Goal: Information Seeking & Learning: Learn about a topic

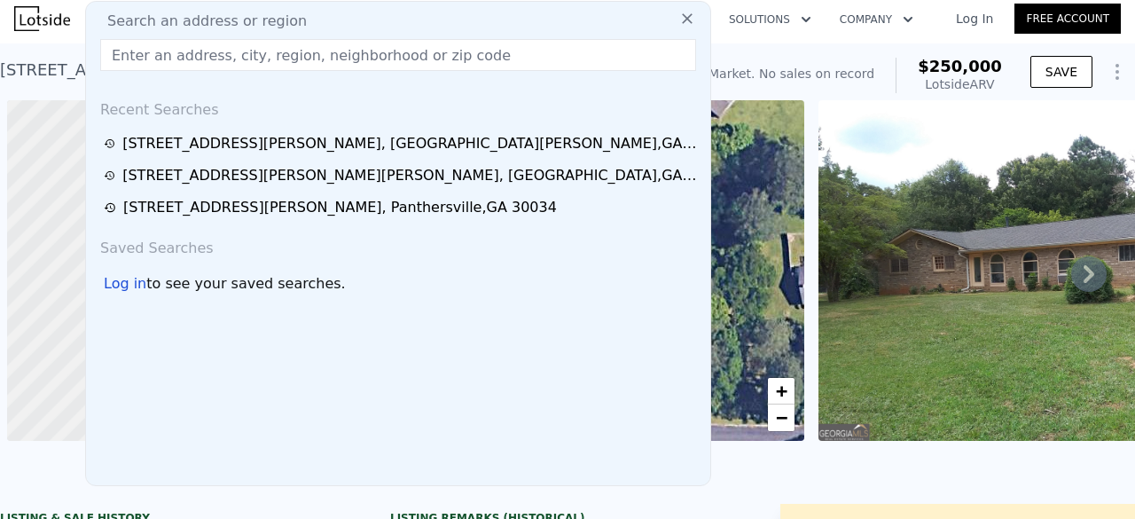
scroll to position [0, 7]
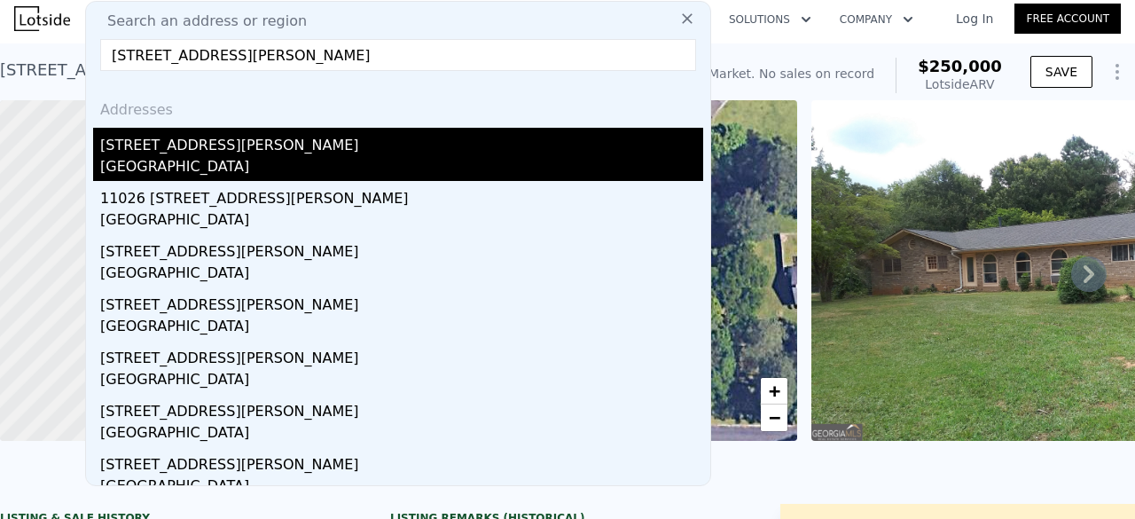
type input "[STREET_ADDRESS][PERSON_NAME]"
click at [409, 162] on div "[GEOGRAPHIC_DATA]" at bounding box center [401, 168] width 603 height 25
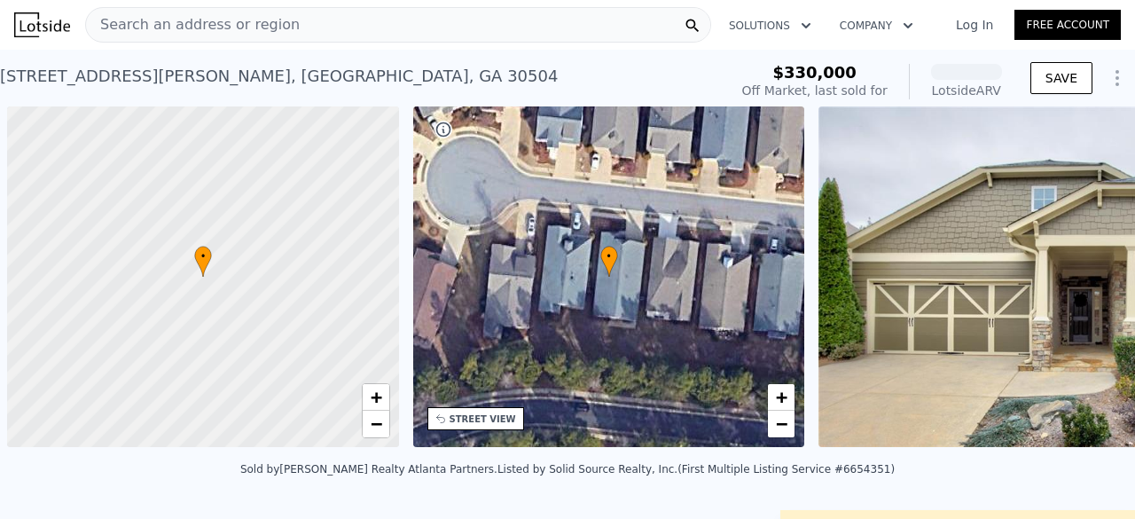
scroll to position [0, 7]
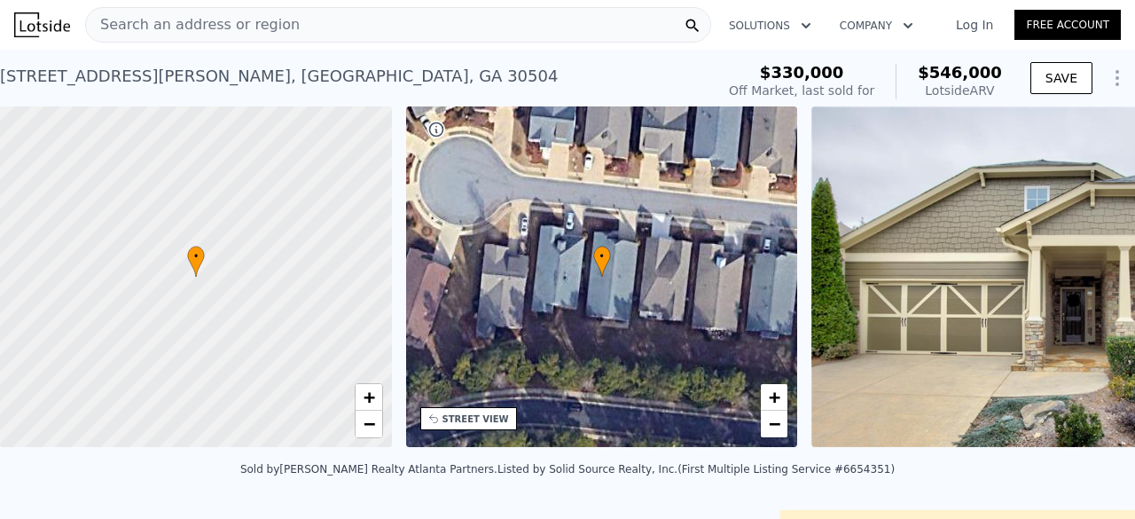
click at [1042, 324] on img at bounding box center [1066, 276] width 511 height 340
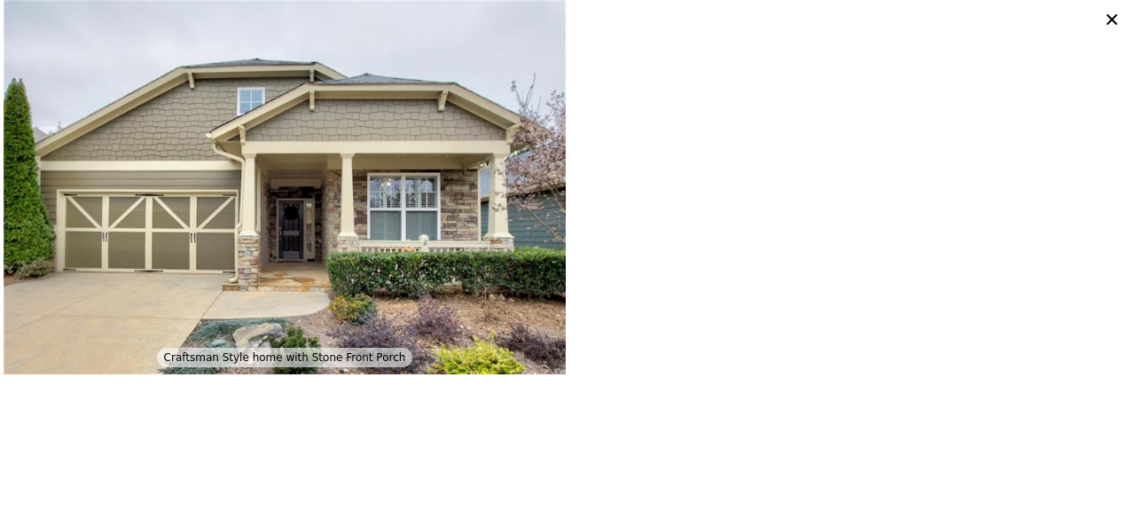
click at [1112, 22] on icon at bounding box center [1111, 19] width 25 height 25
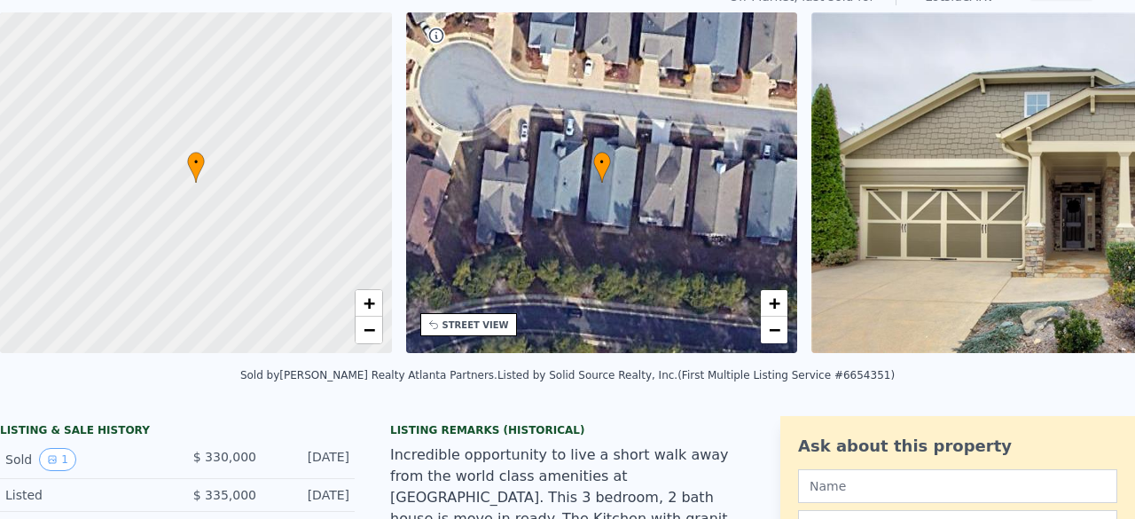
scroll to position [0, 0]
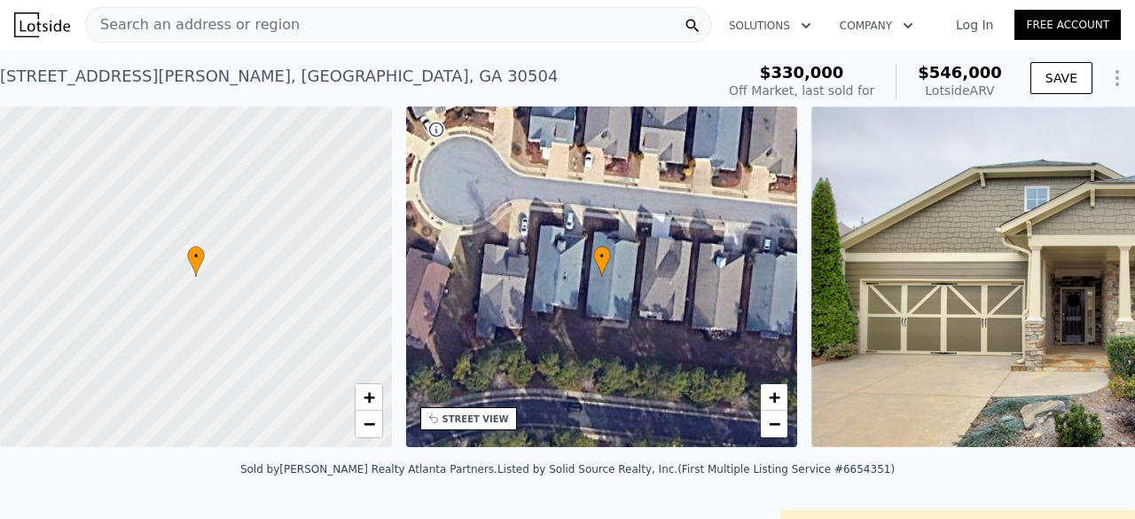
click at [268, 36] on div "Search an address or region" at bounding box center [193, 25] width 214 height 34
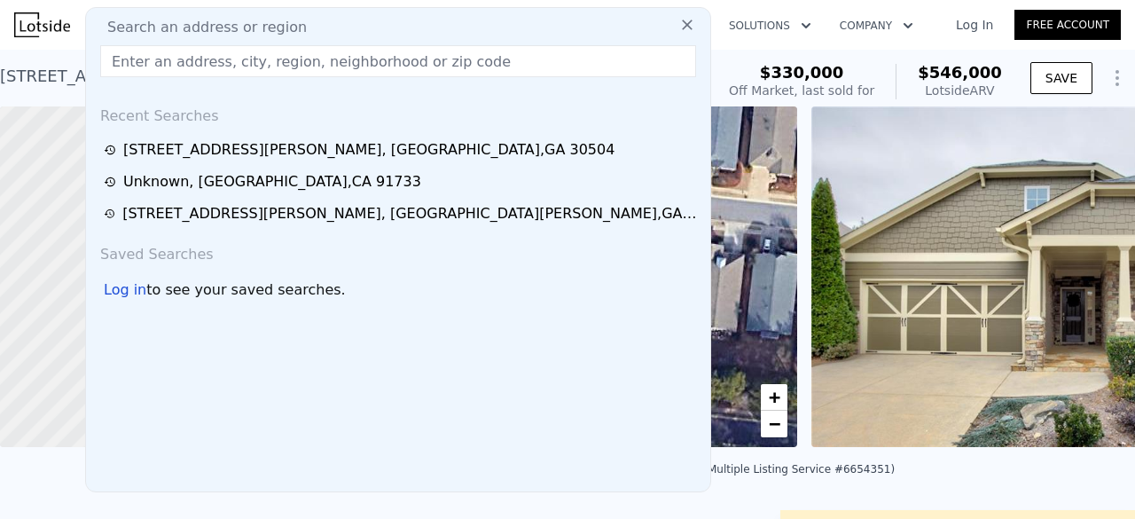
click at [261, 68] on input "text" at bounding box center [398, 61] width 596 height 32
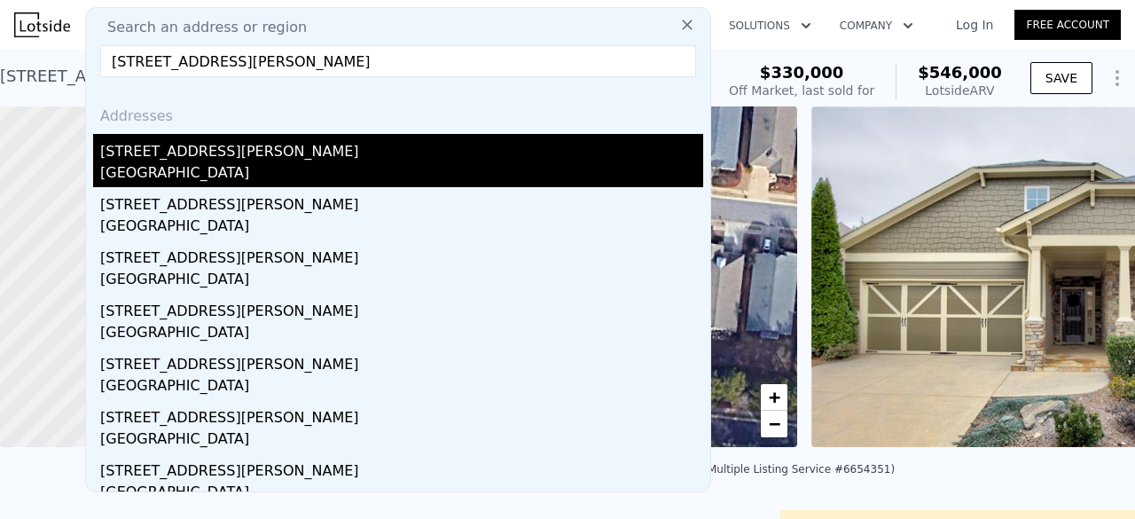
type input "302 Douglas St, Cartersville, GA 30120"
click at [195, 150] on div "302 Douglas St" at bounding box center [401, 148] width 603 height 28
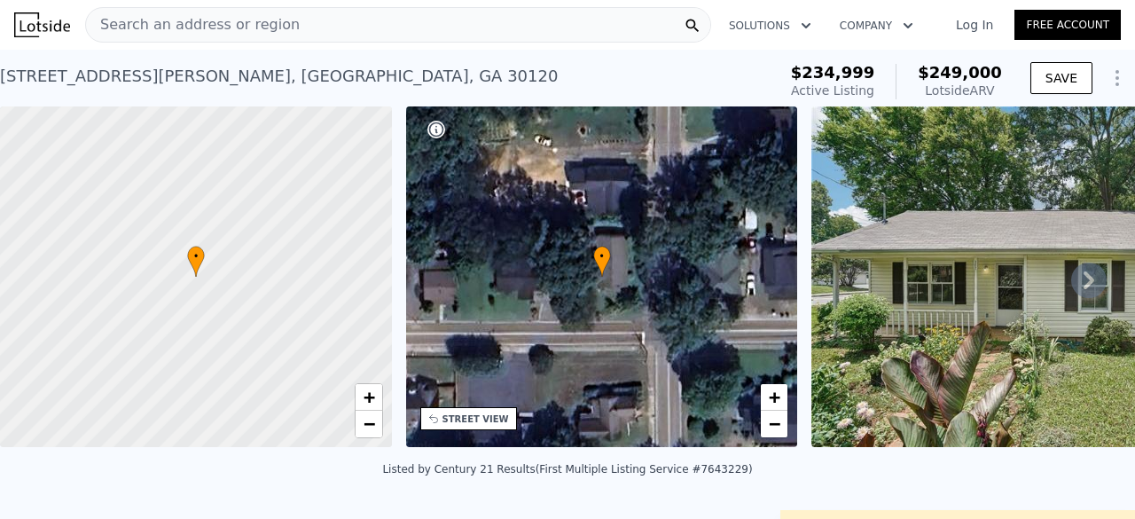
click at [248, 10] on div "Search an address or region" at bounding box center [193, 25] width 214 height 34
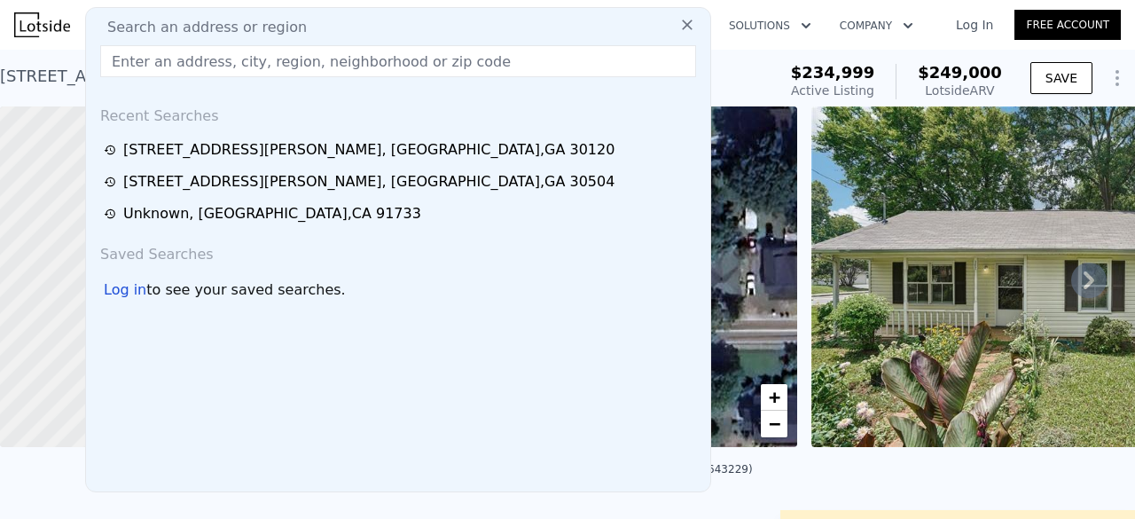
click at [220, 55] on input "text" at bounding box center [398, 61] width 596 height 32
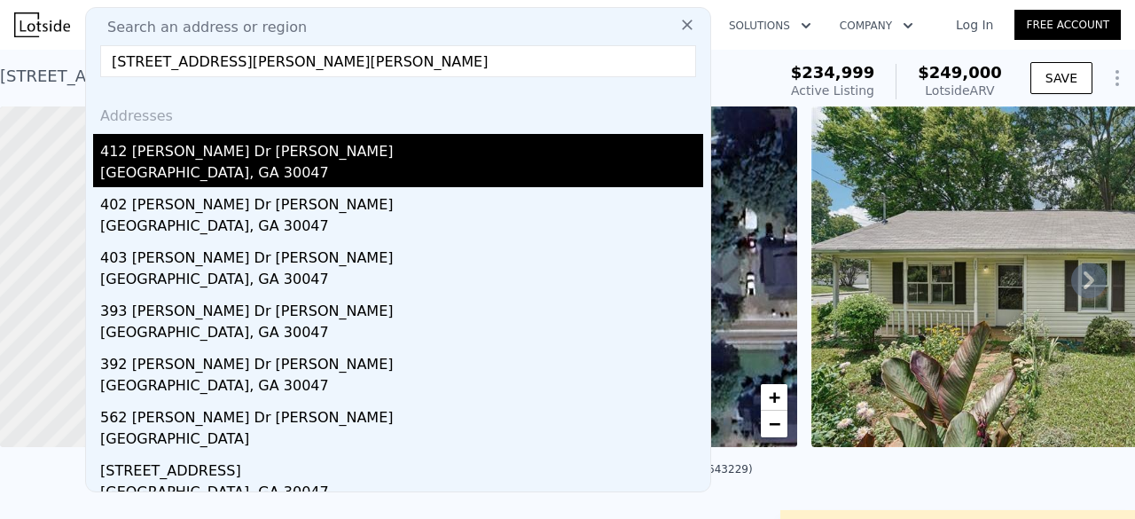
type input "562 Greg Dr SW, Lilburn, GA 30047"
click at [203, 154] on div "412 Greg Dr SW" at bounding box center [401, 148] width 603 height 28
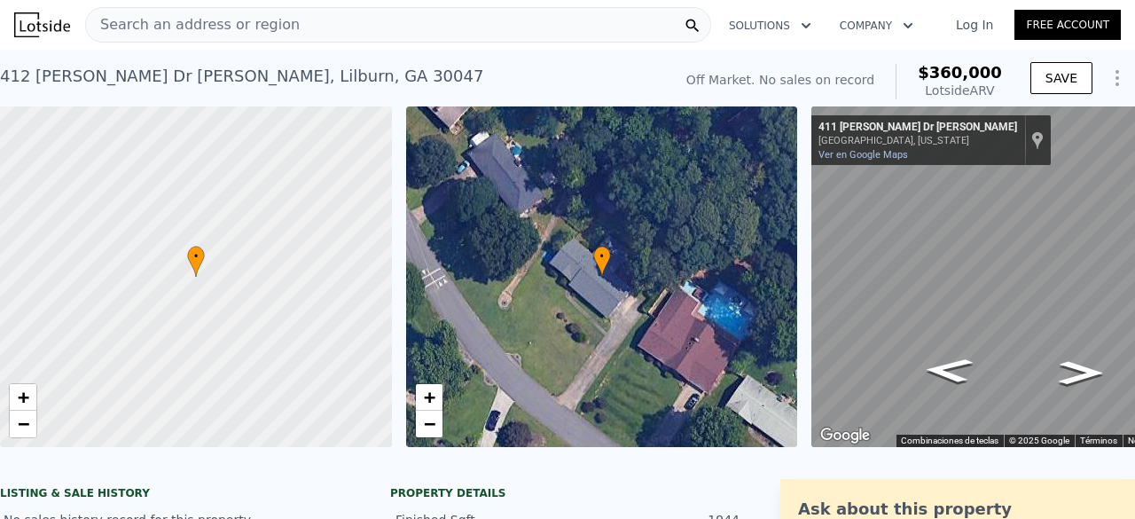
click at [253, 95] on div "412 Greg Dr SW , Lilburn , GA 30047 No sales on record (~ARV $360k )" at bounding box center [332, 82] width 665 height 50
click at [254, 26] on span "Search an address or region" at bounding box center [193, 24] width 214 height 21
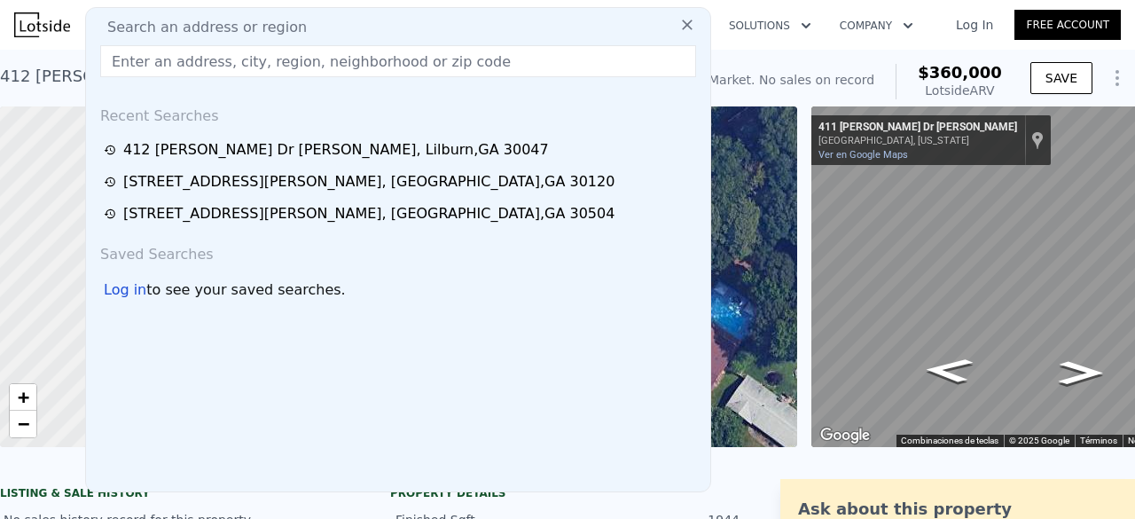
click at [249, 65] on input "text" at bounding box center [398, 61] width 596 height 32
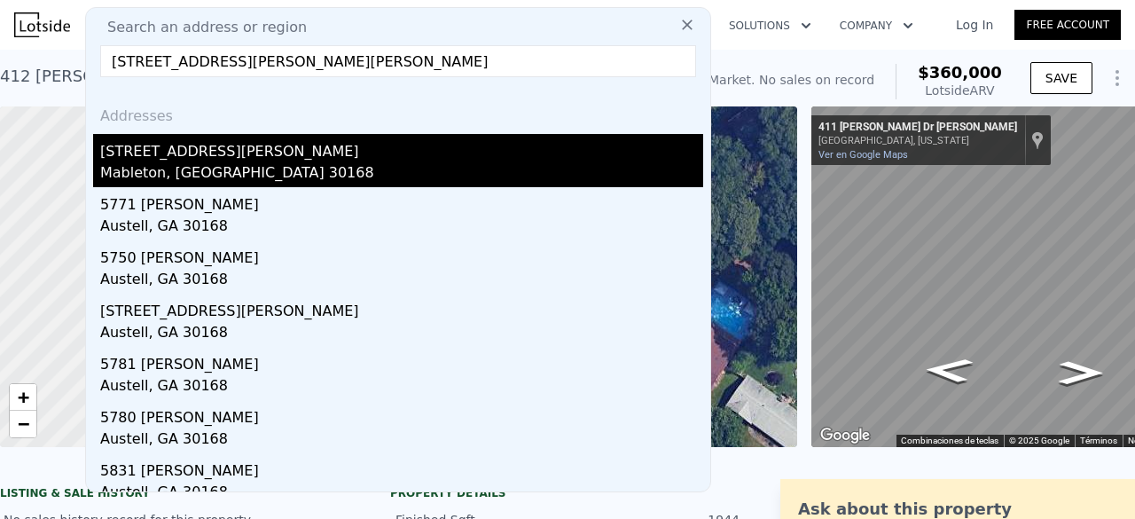
type input "6356 Fitzgerald Ln, Austell, GA 30168"
click at [200, 160] on div "6356 Fitzgerald Ln" at bounding box center [401, 148] width 603 height 28
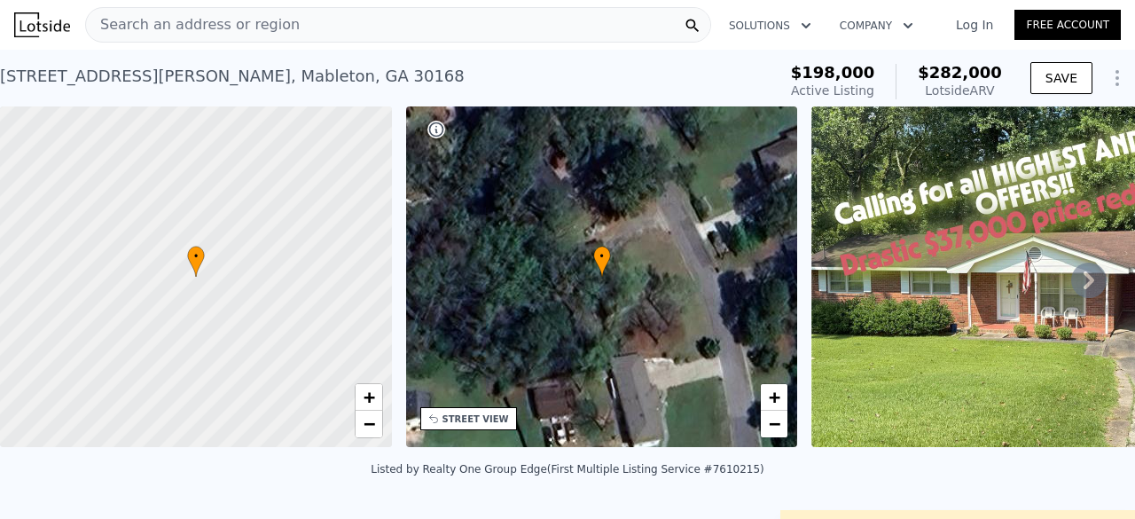
click at [241, 21] on span "Search an address or region" at bounding box center [193, 24] width 214 height 21
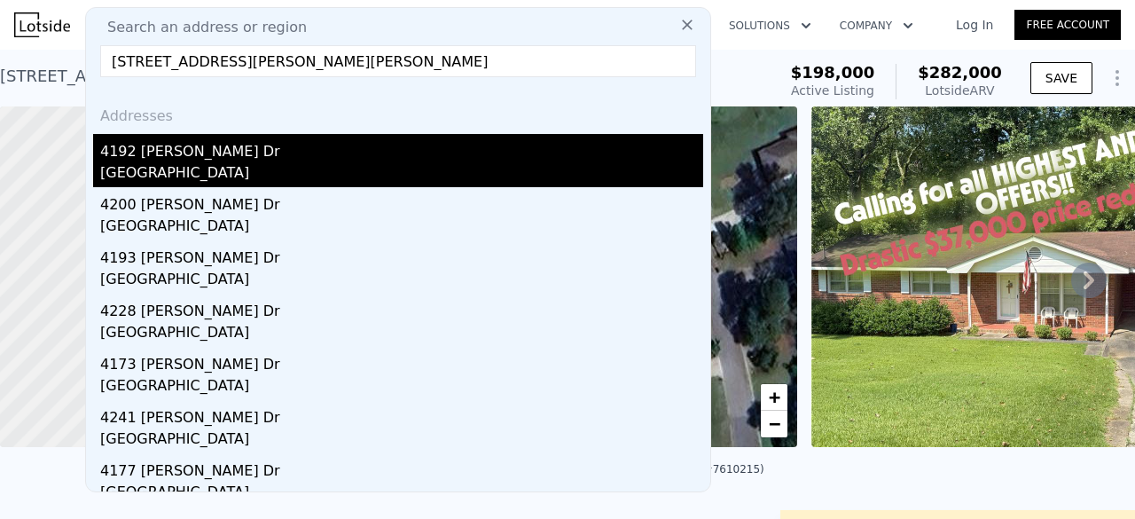
type input "4192 Rhinehart Dr, Austell, GA 30106"
click at [303, 143] on div "4192 Rhinehart Dr" at bounding box center [401, 148] width 603 height 28
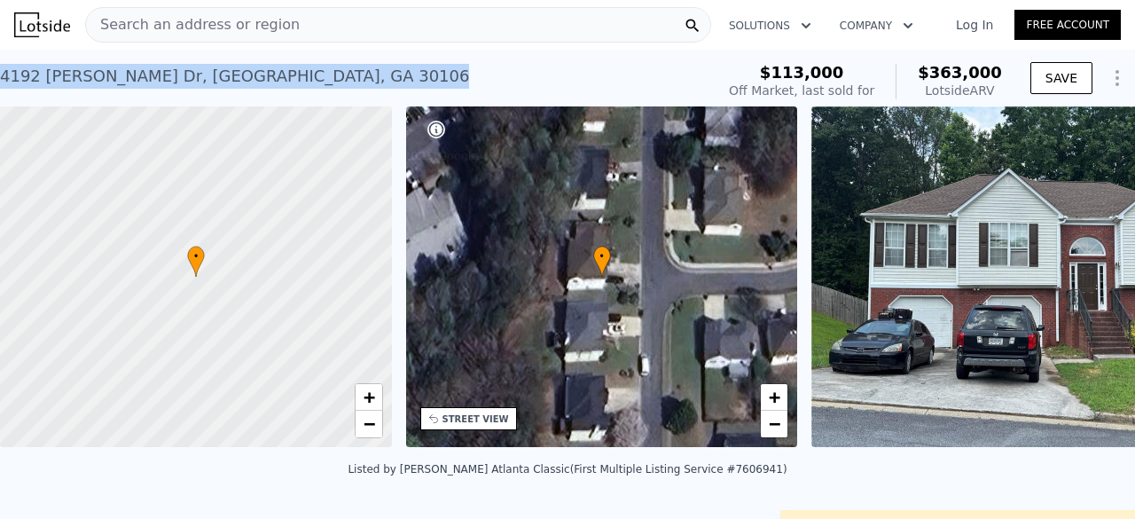
drag, startPoint x: 332, startPoint y: 68, endPoint x: 0, endPoint y: 90, distance: 332.3
click at [0, 90] on div "4192 Rhinehart Dr , Cobb County , GA 30106 Sold Jun 2025 for $284,900 (~ARV $36…" at bounding box center [353, 82] width 707 height 50
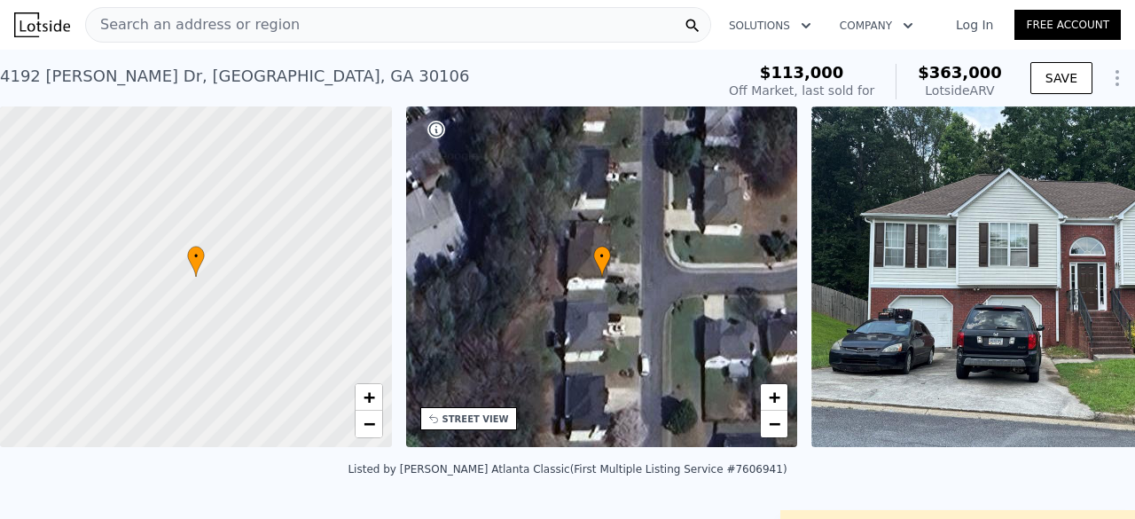
click at [333, 35] on div "Search an address or region" at bounding box center [398, 24] width 626 height 35
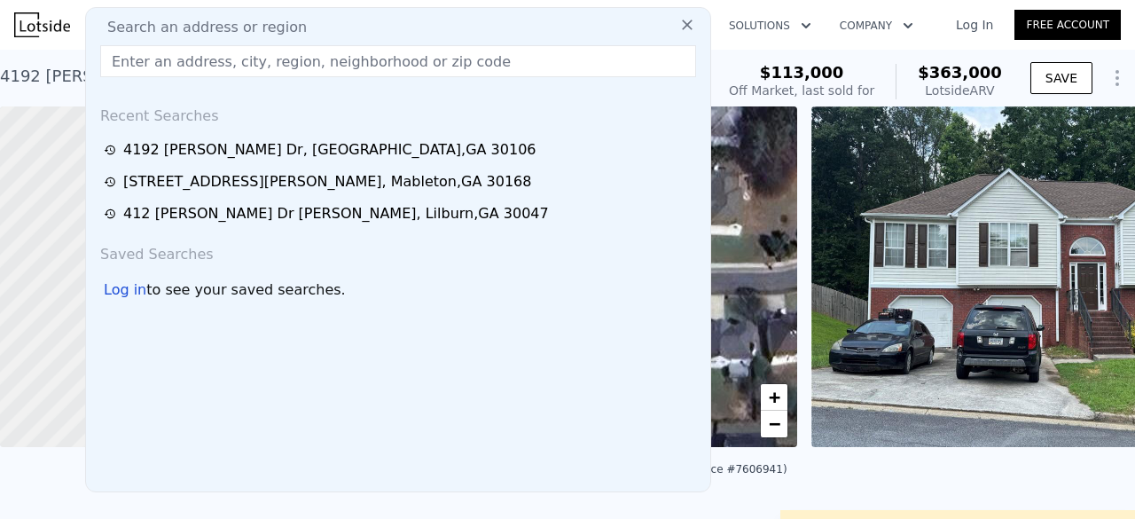
click at [316, 56] on input "text" at bounding box center [398, 61] width 596 height 32
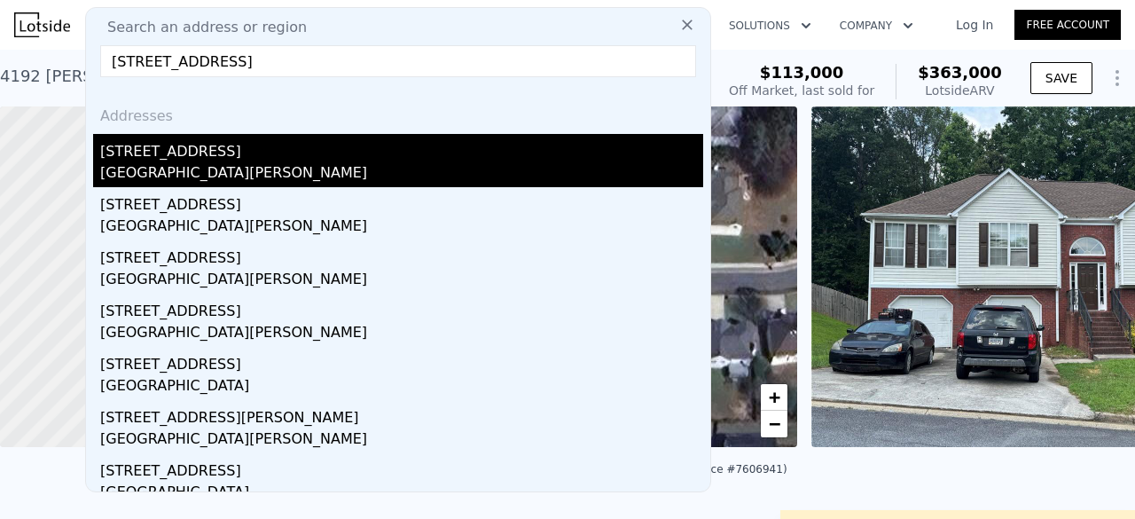
type input "6785 Marlborough Cir S, Atlanta, GA 30349"
click at [231, 158] on div "6785 Marlborough Cir S" at bounding box center [401, 148] width 603 height 28
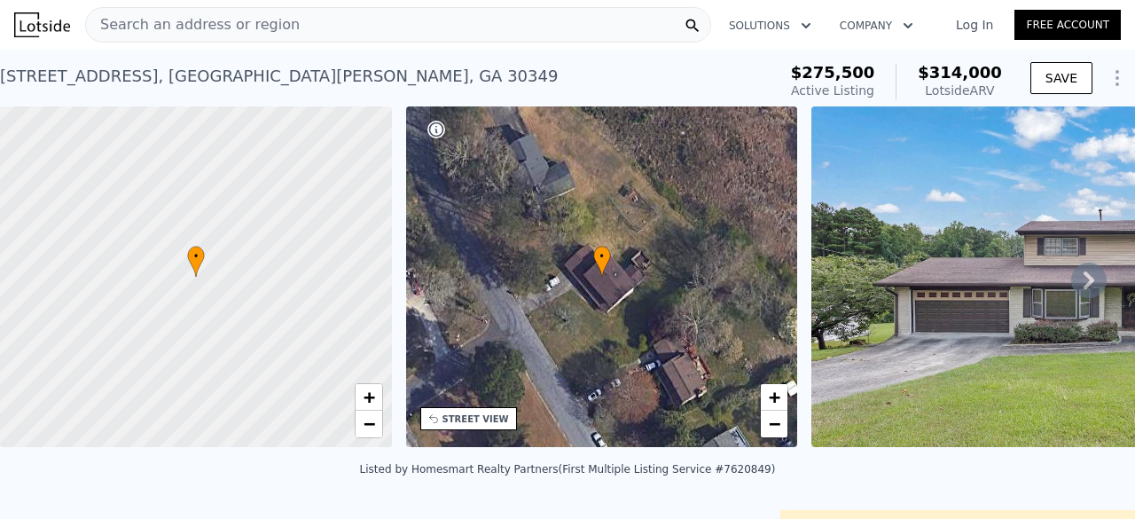
click at [302, 42] on div "Search an address or region" at bounding box center [398, 24] width 626 height 35
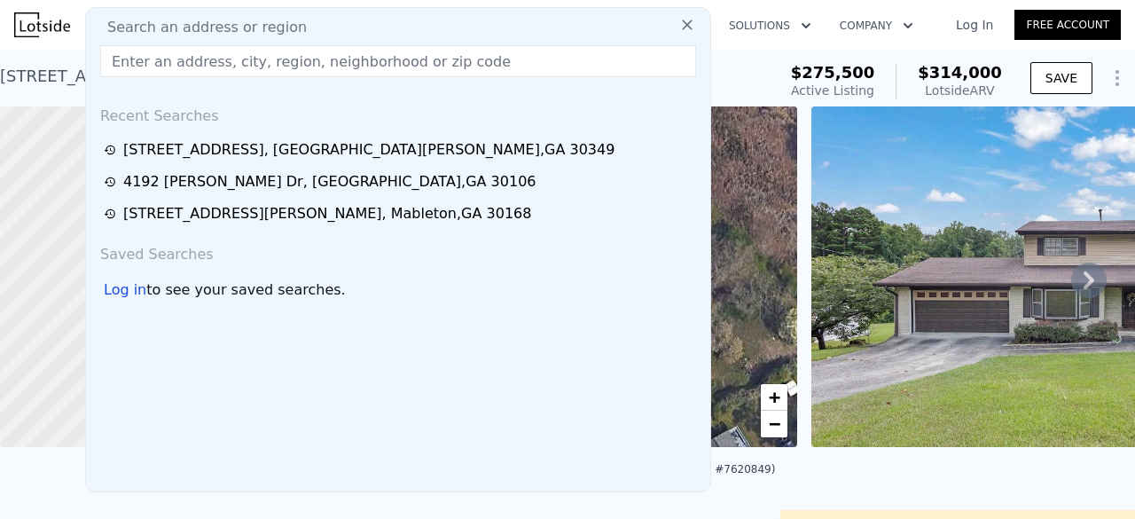
click at [291, 65] on input "text" at bounding box center [398, 61] width 596 height 32
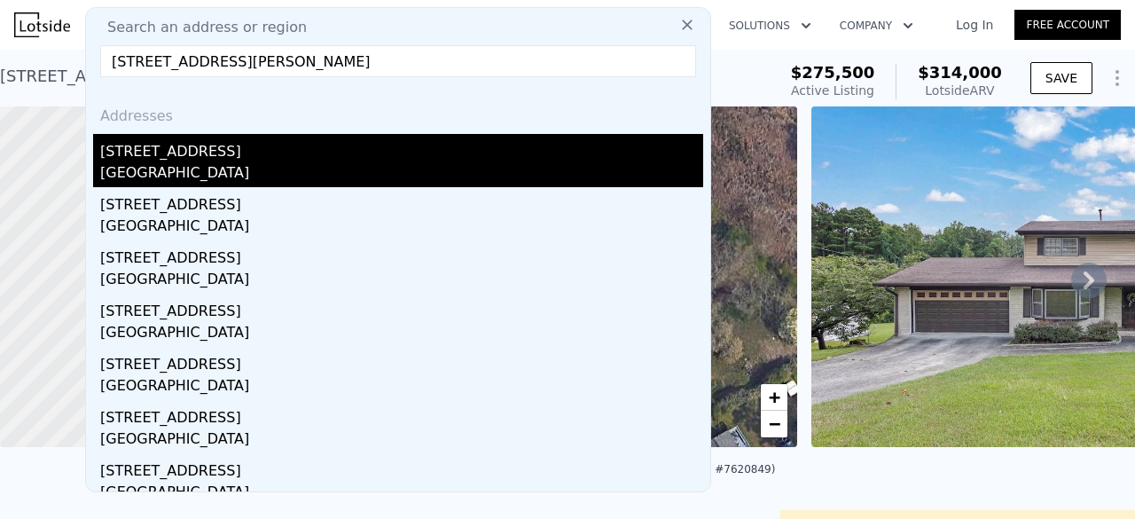
type input "6503 Old Macon Hwy, Rex, GA 30273"
click at [195, 164] on div "Clayton County, GA 30273" at bounding box center [401, 174] width 603 height 25
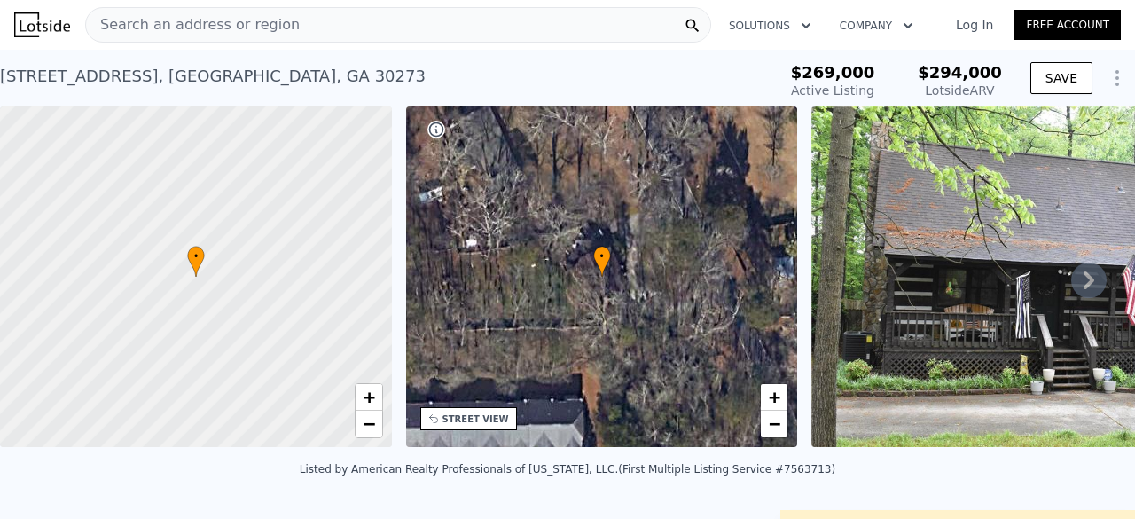
click at [355, 30] on div "Search an address or region" at bounding box center [398, 24] width 626 height 35
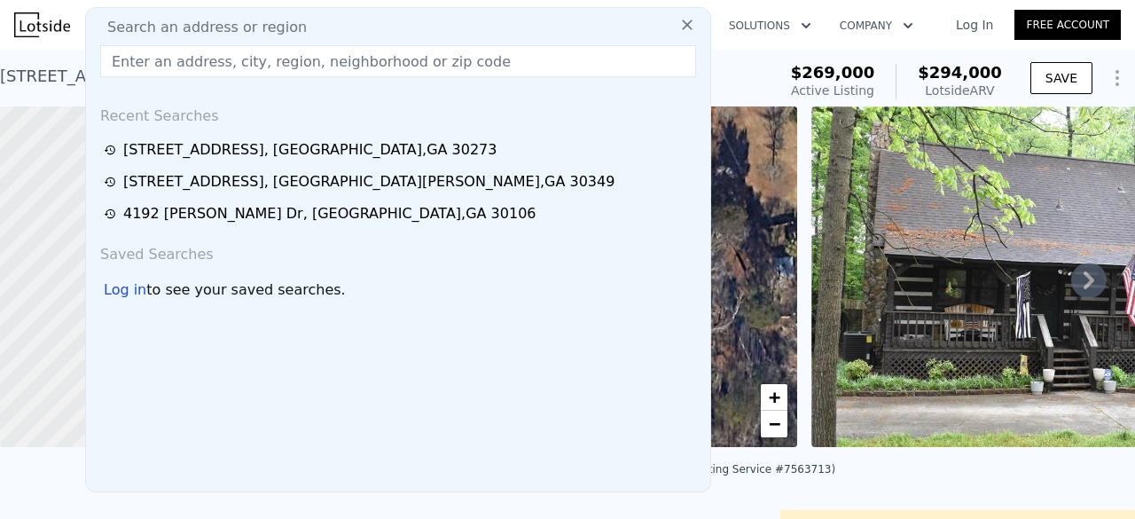
click at [320, 74] on input "text" at bounding box center [398, 61] width 596 height 32
click at [320, 74] on input "4513 College St, Forest Park, GA 30297" at bounding box center [398, 61] width 596 height 32
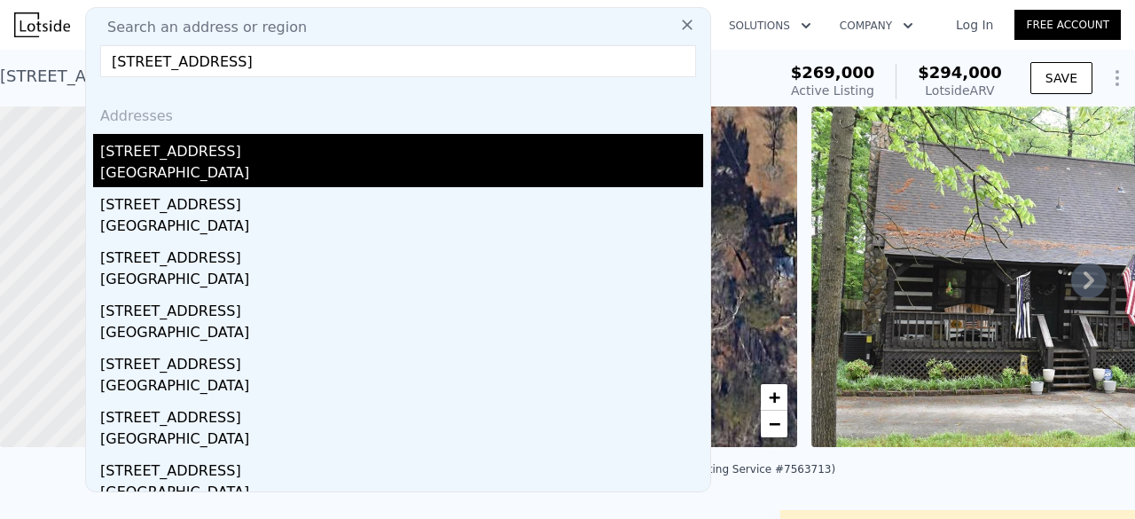
type input "4513 College St, Forest Park, GA 30297"
click at [312, 162] on div "Forest Park, GA 30297" at bounding box center [401, 174] width 603 height 25
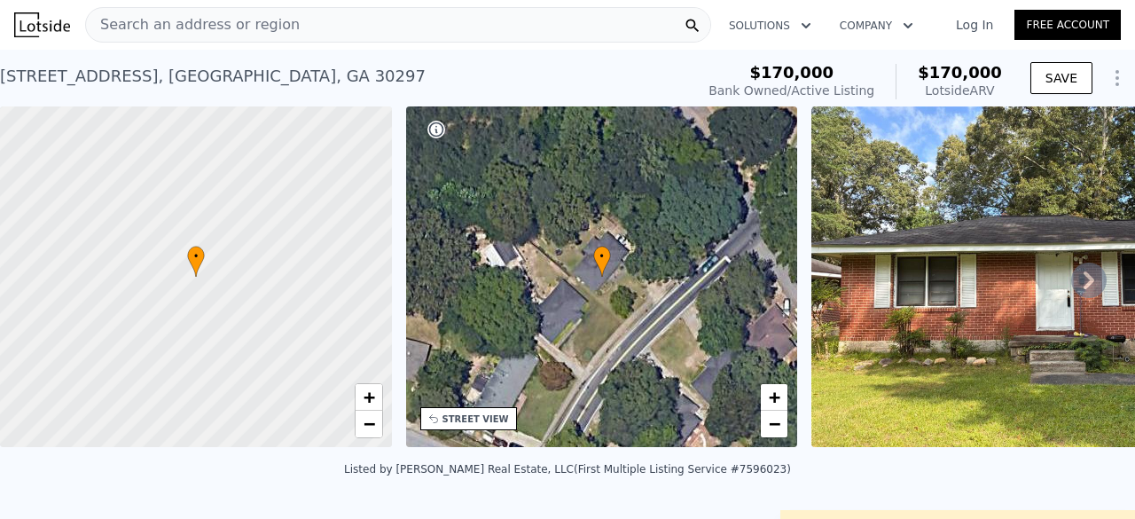
click at [1071, 288] on icon at bounding box center [1088, 279] width 35 height 35
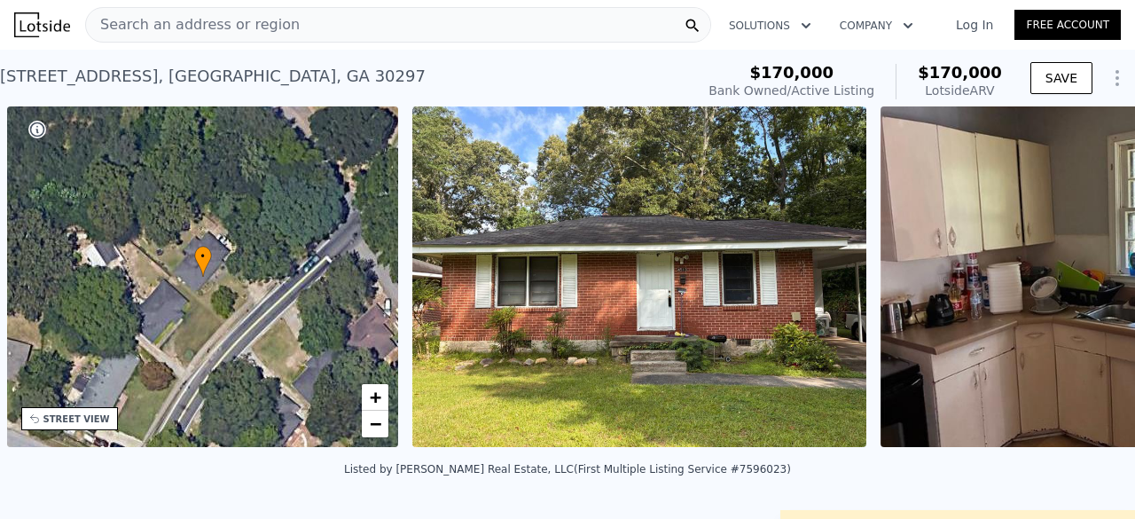
scroll to position [0, 412]
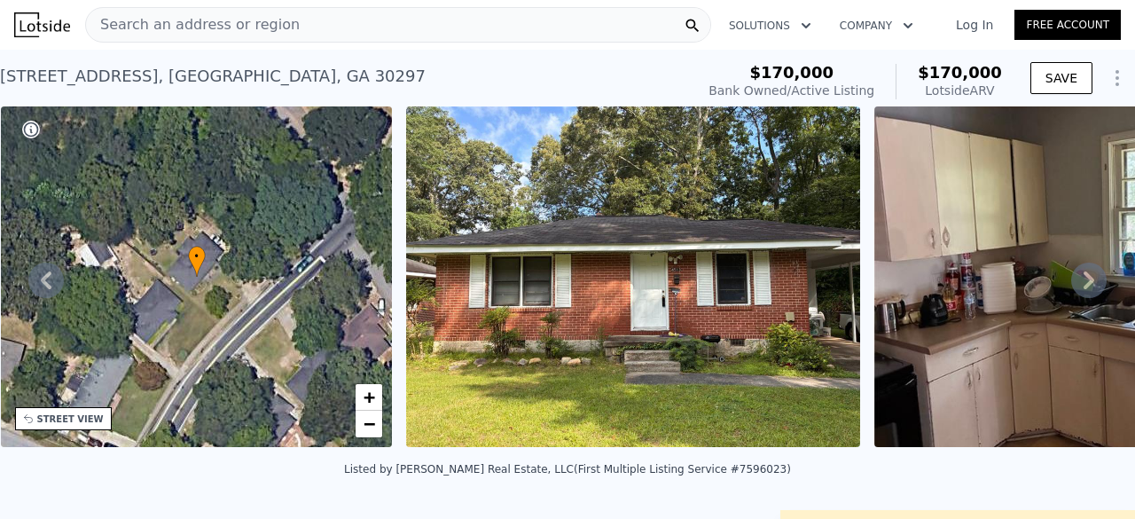
click at [1071, 288] on icon at bounding box center [1088, 279] width 35 height 35
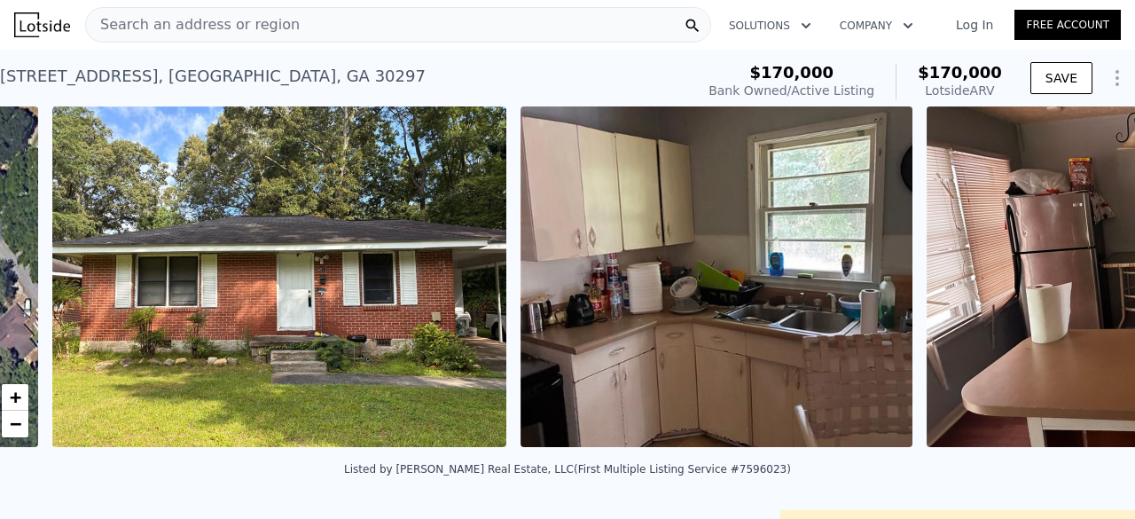
scroll to position [0, 811]
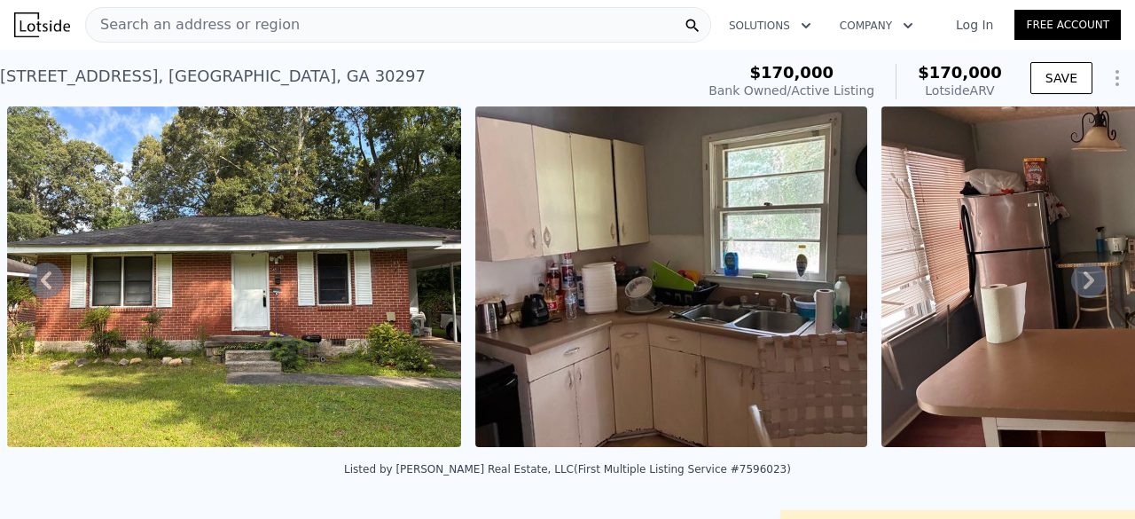
click at [1071, 288] on icon at bounding box center [1088, 279] width 35 height 35
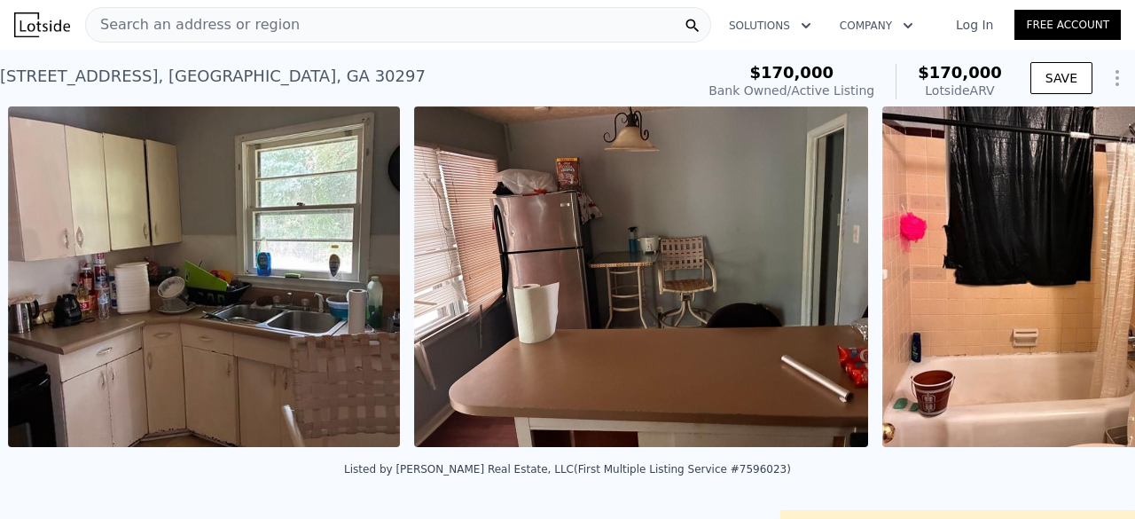
scroll to position [0, 1279]
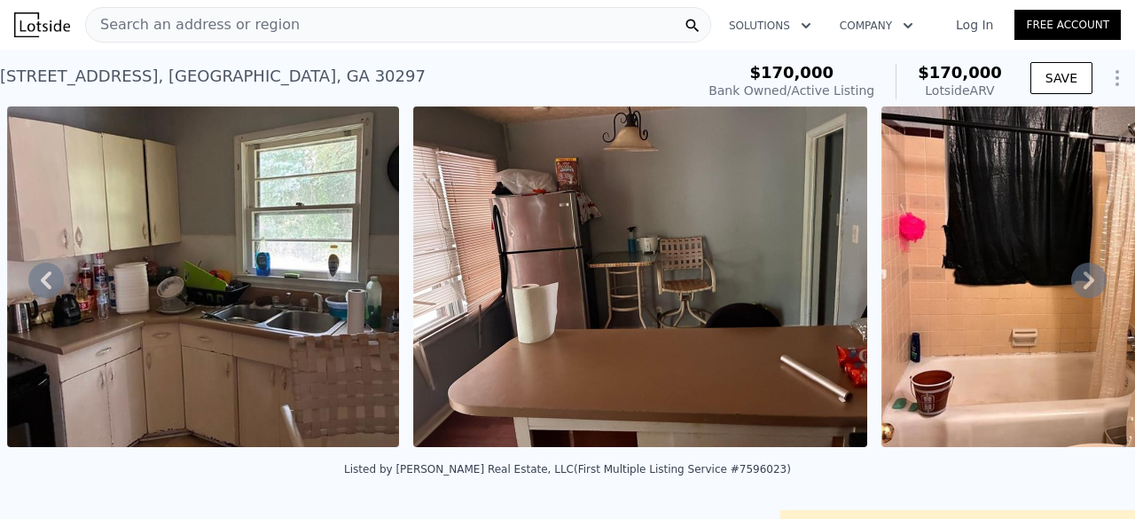
type input "3"
type input "4"
type input "2"
type input "3"
type input "1428"
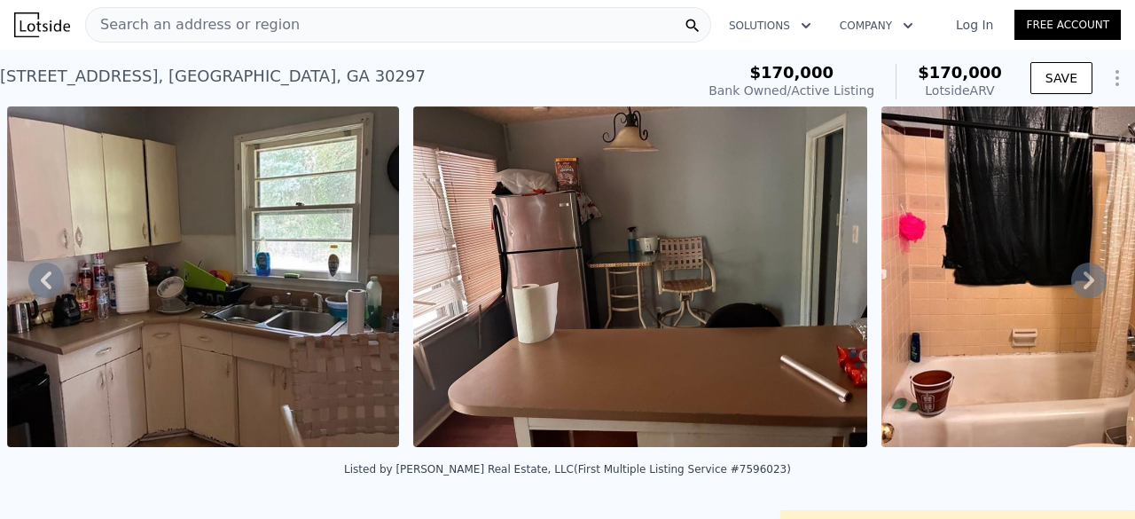
type input "2650"
type input "0"
type input "32670"
type input "$ 294,000"
type input "-$ 7,899"
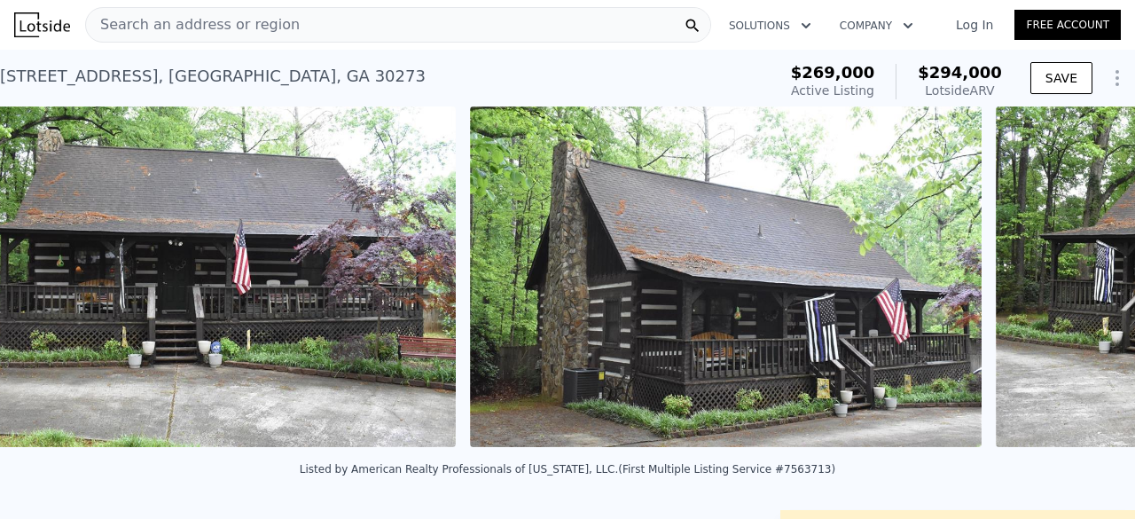
scroll to position [0, 1216]
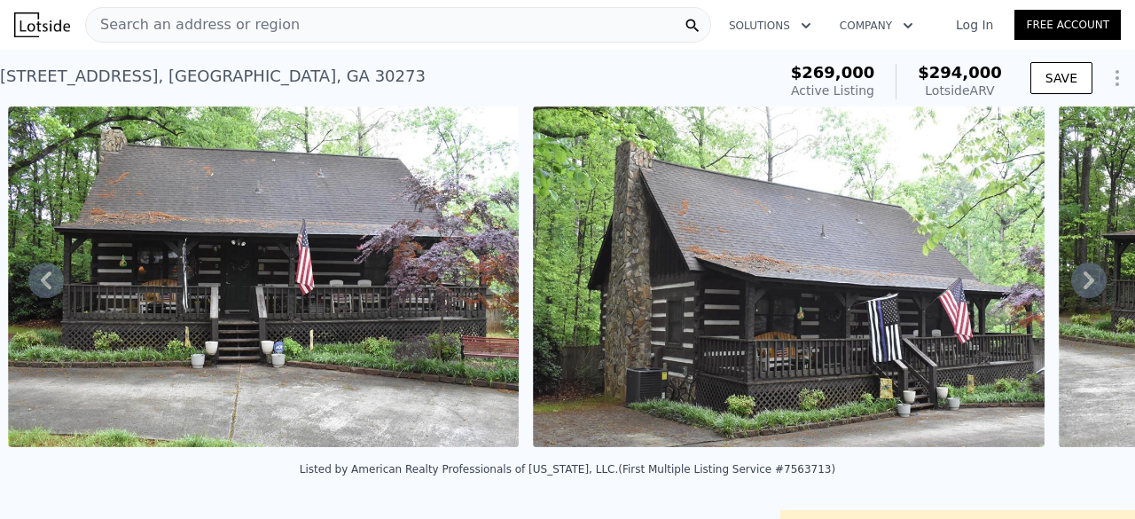
click at [298, 36] on div "Search an address or region" at bounding box center [398, 24] width 626 height 35
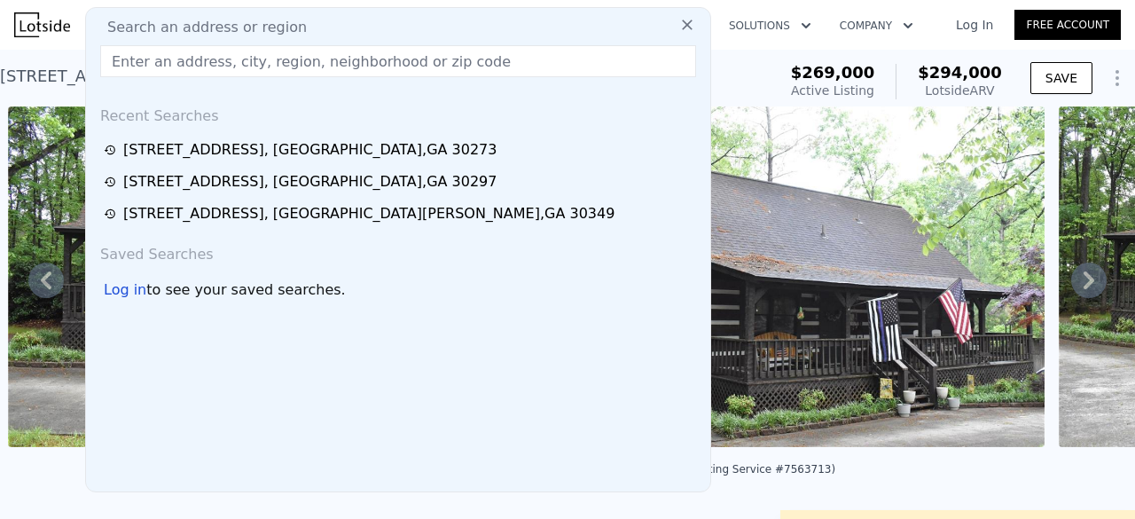
click at [285, 58] on input "text" at bounding box center [398, 61] width 596 height 32
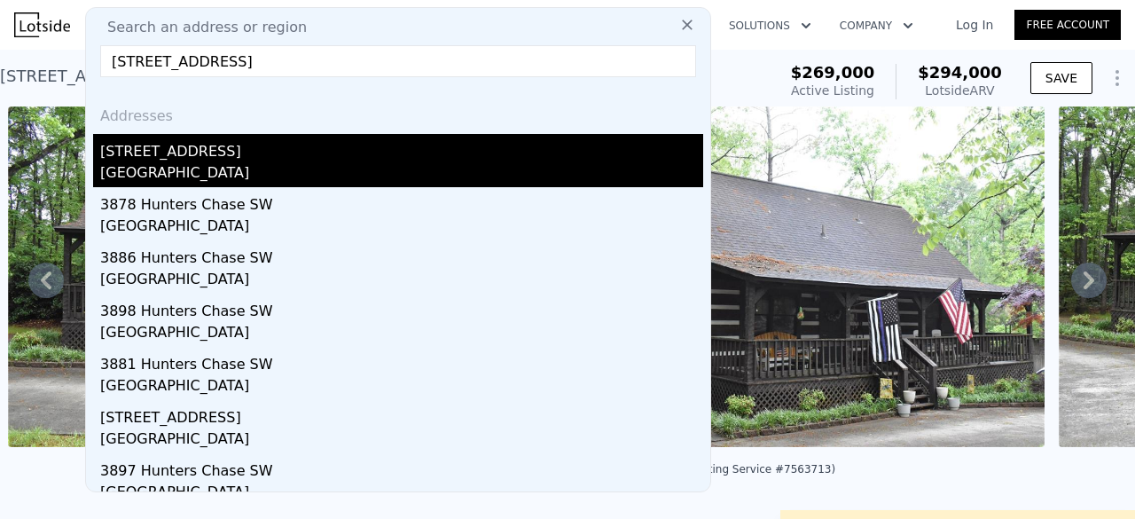
type input "3905 Hunters Chase, Conyers, GA 30094"
click at [232, 144] on div "3905 Hunters Chase SW" at bounding box center [401, 148] width 603 height 28
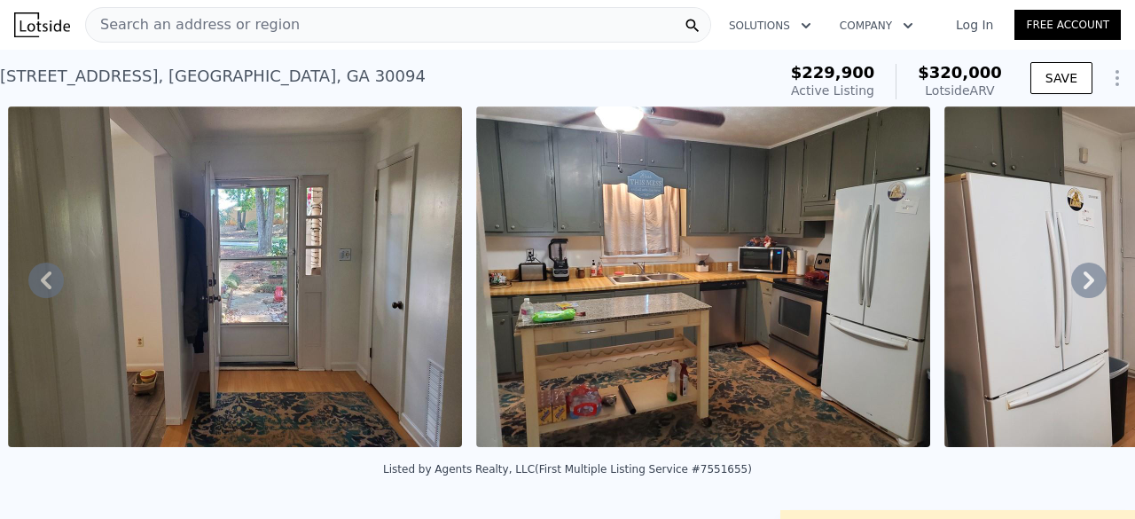
click at [328, 22] on div "Search an address or region" at bounding box center [398, 24] width 626 height 35
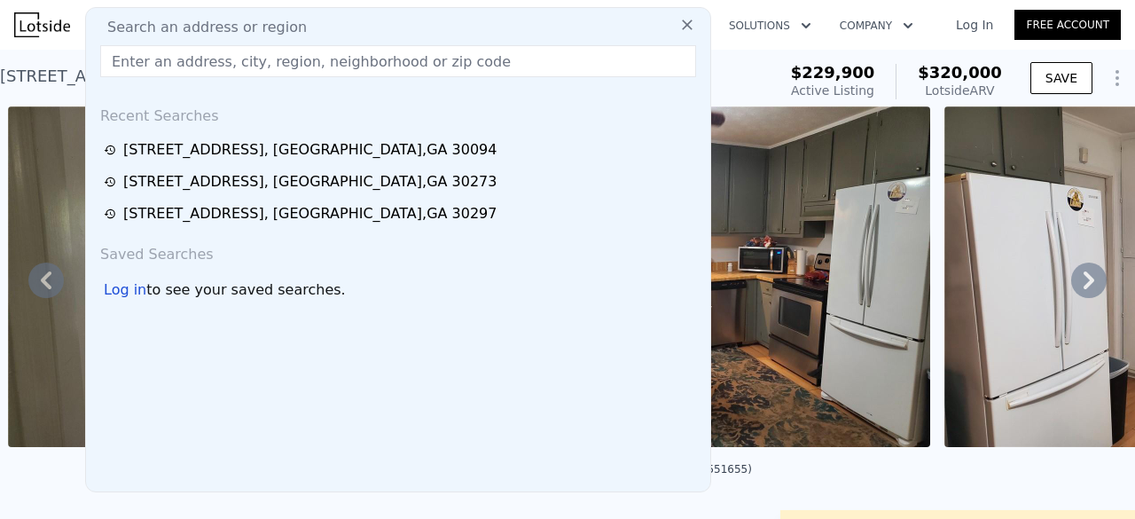
click at [301, 65] on input "text" at bounding box center [398, 61] width 596 height 32
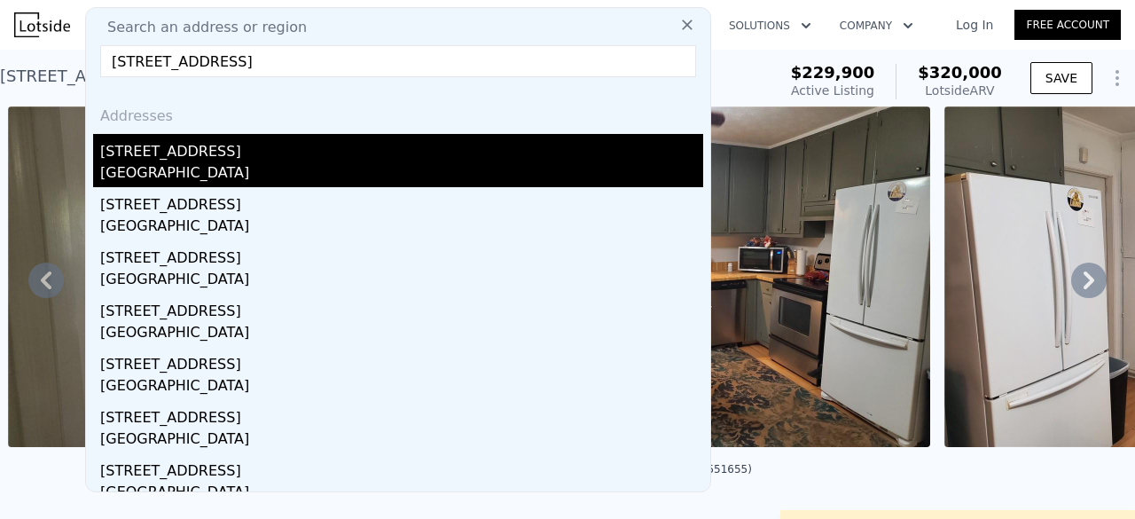
type input "2632 Peachtree Rd NW #304B, Atlanta, GA 30305"
click at [243, 157] on div "2632 Peachtree Rd NW" at bounding box center [401, 148] width 603 height 28
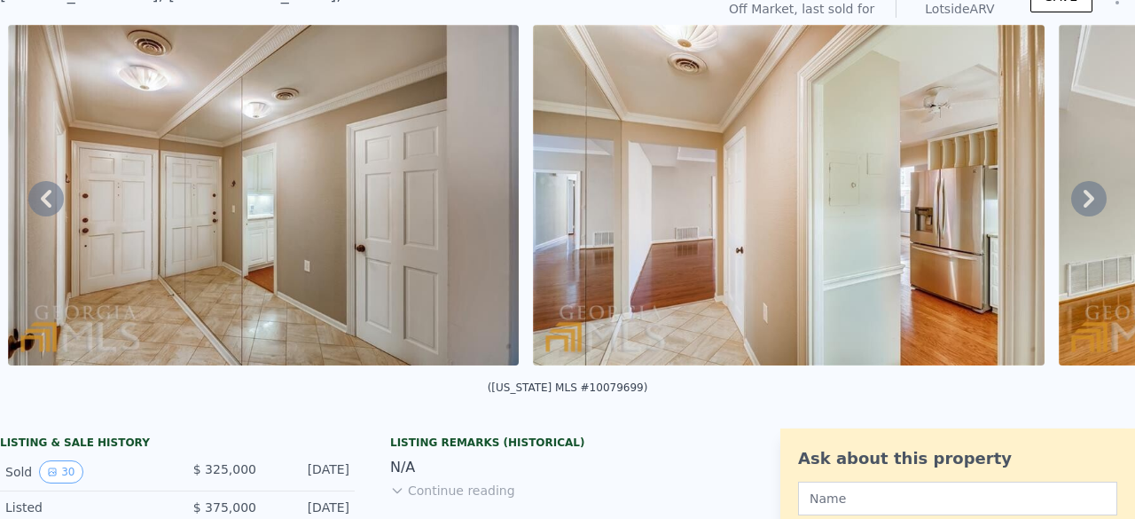
scroll to position [6, 0]
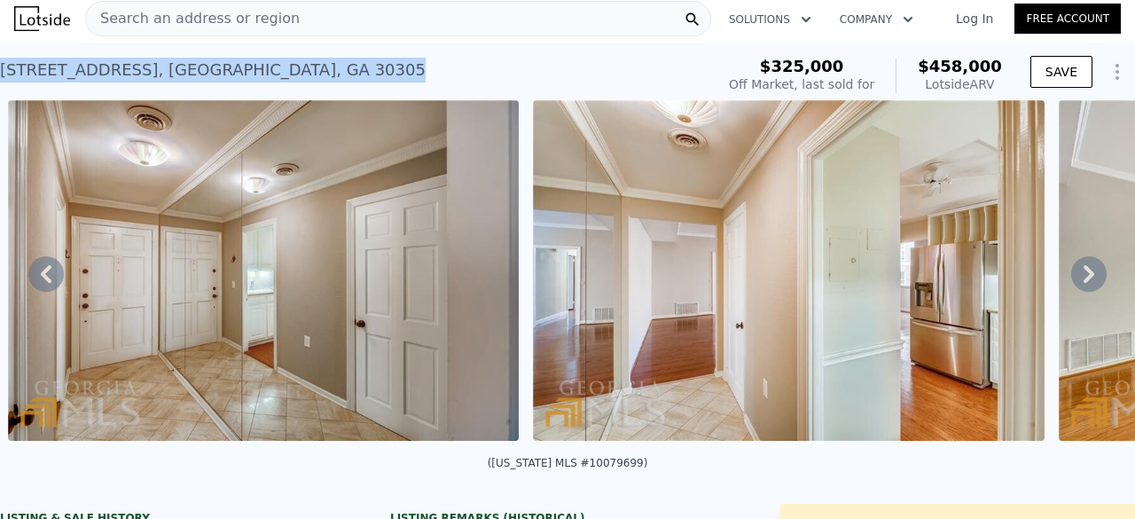
drag, startPoint x: 196, startPoint y: 71, endPoint x: 4, endPoint y: 78, distance: 192.5
click at [4, 78] on div "2632 Peachtree Rd NW , Atlanta , GA 30305 Sold Oct 2022 for $325k (~ARV $458k )" at bounding box center [353, 76] width 707 height 50
copy div "2632 Peachtree Rd NW , Atlanta , GA 30305"
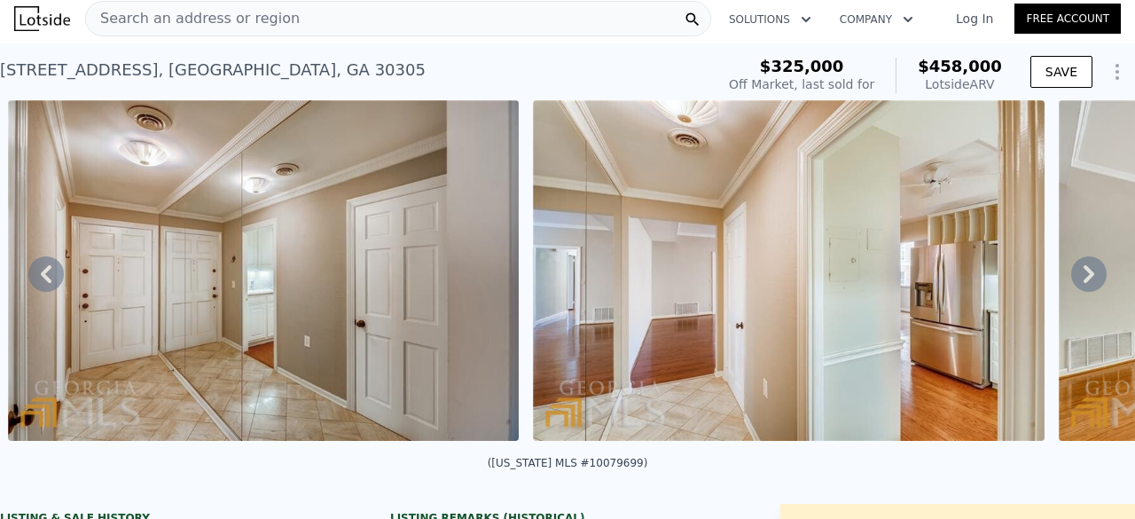
click at [277, 17] on div "Search an address or region" at bounding box center [398, 18] width 626 height 35
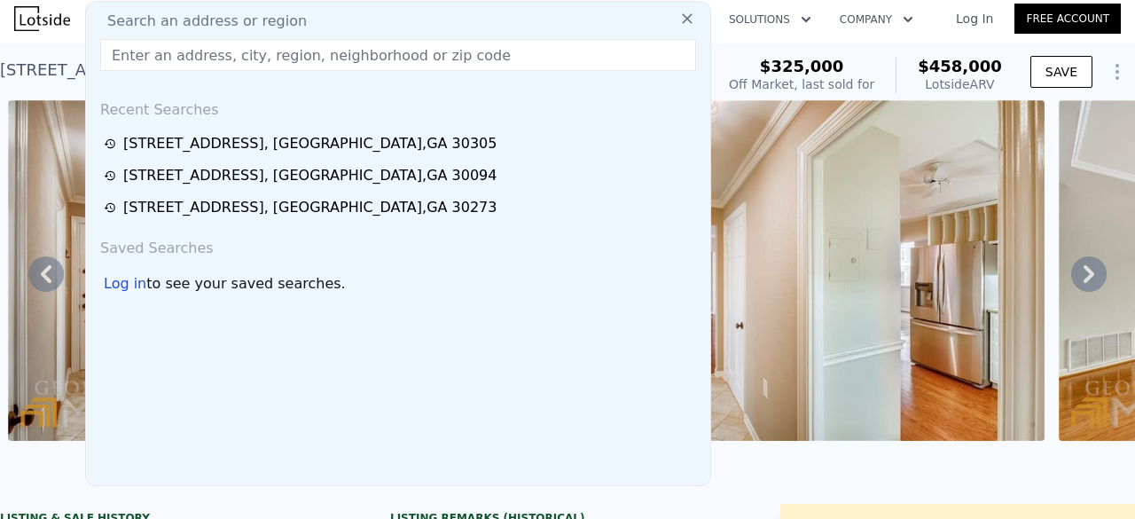
click at [267, 56] on input "text" at bounding box center [398, 55] width 596 height 32
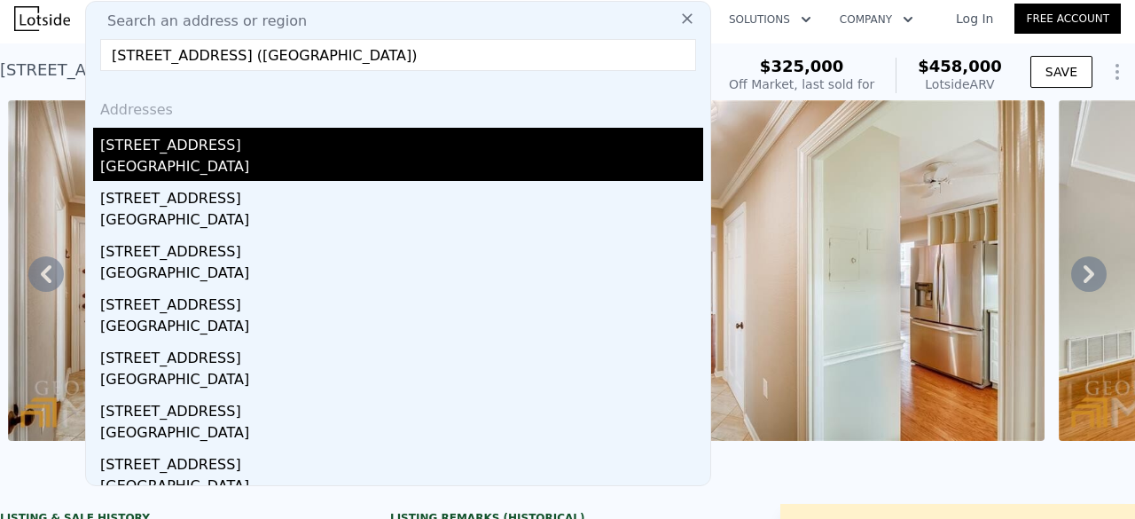
type input "308 Bass St SE, Atlanta, GA 30315 (Grant Park)"
click at [185, 159] on div "Atlanta, GA 30315" at bounding box center [401, 168] width 603 height 25
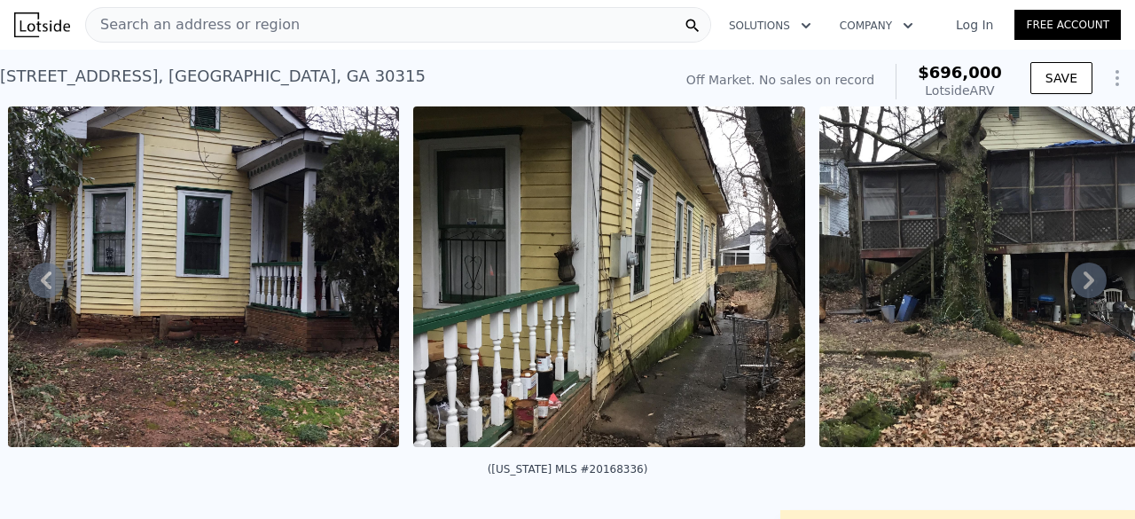
click at [267, 28] on span "Search an address or region" at bounding box center [193, 24] width 214 height 21
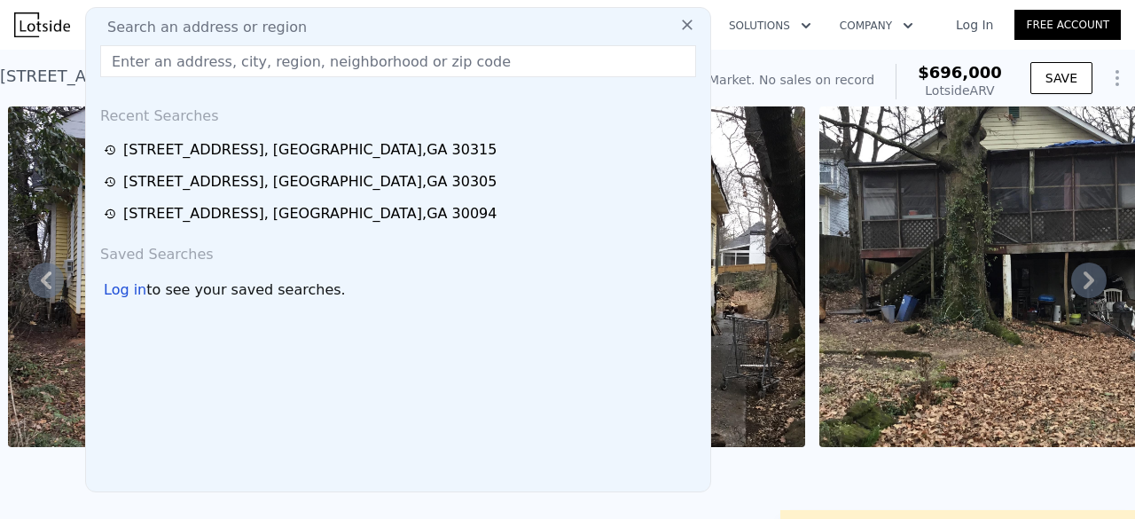
click at [267, 63] on input "text" at bounding box center [398, 61] width 596 height 32
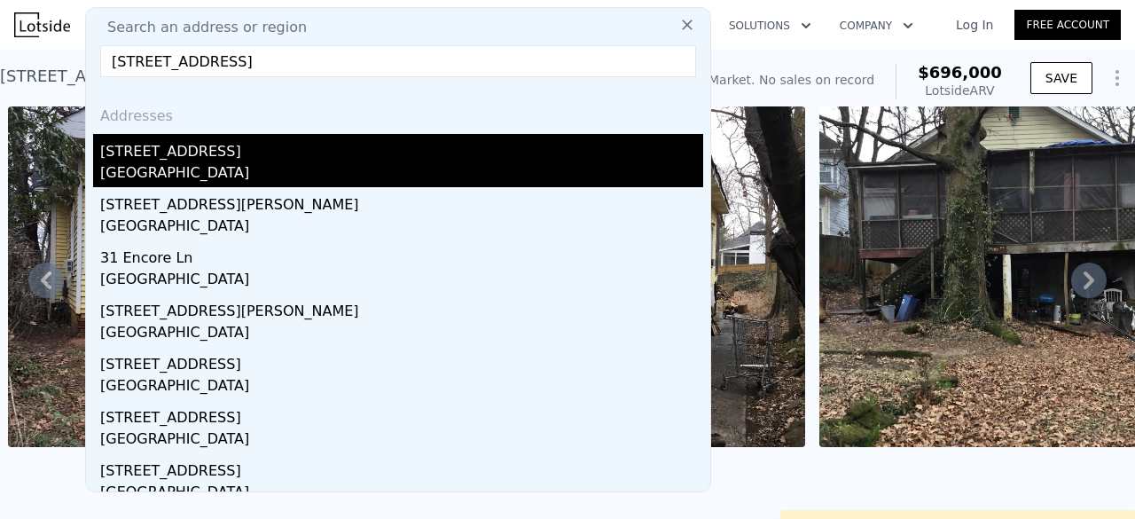
type input "31 Abbey Ln NW, Cartersville, GA 30120"
click at [260, 177] on div "Bartow County, GA 30120" at bounding box center [401, 174] width 603 height 25
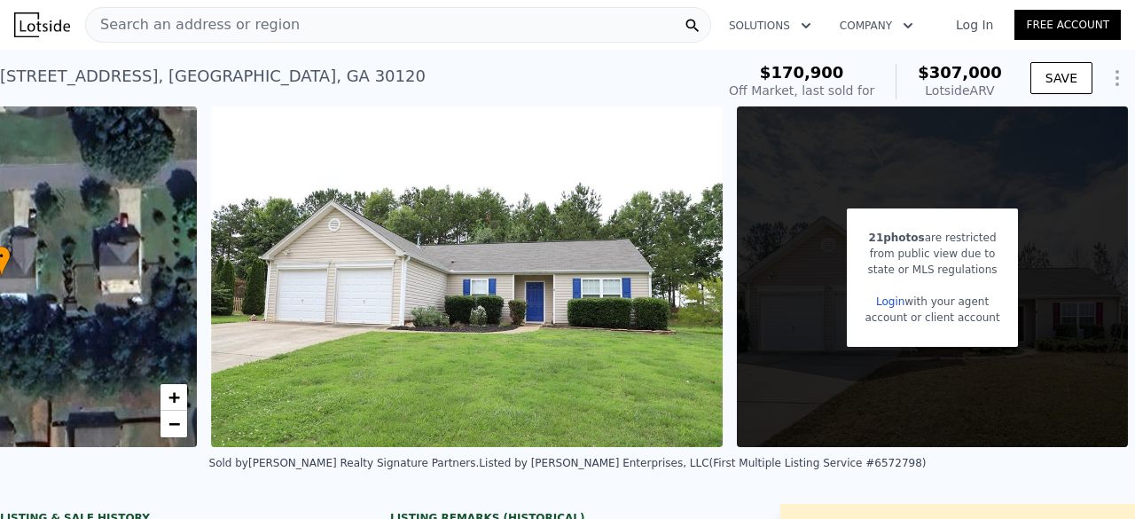
click at [248, 31] on span "Search an address or region" at bounding box center [193, 24] width 214 height 21
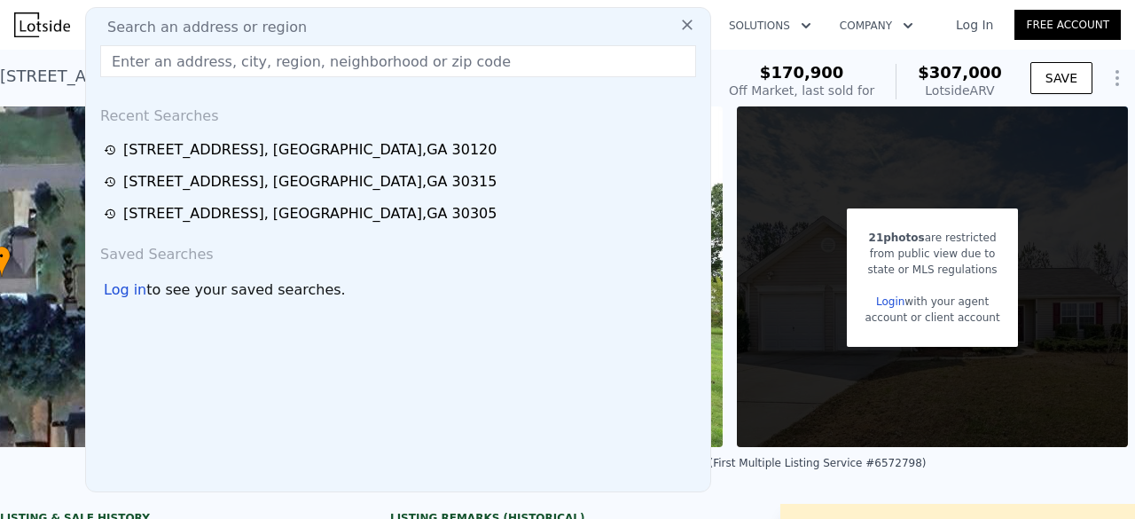
click at [270, 61] on input "text" at bounding box center [398, 61] width 596 height 32
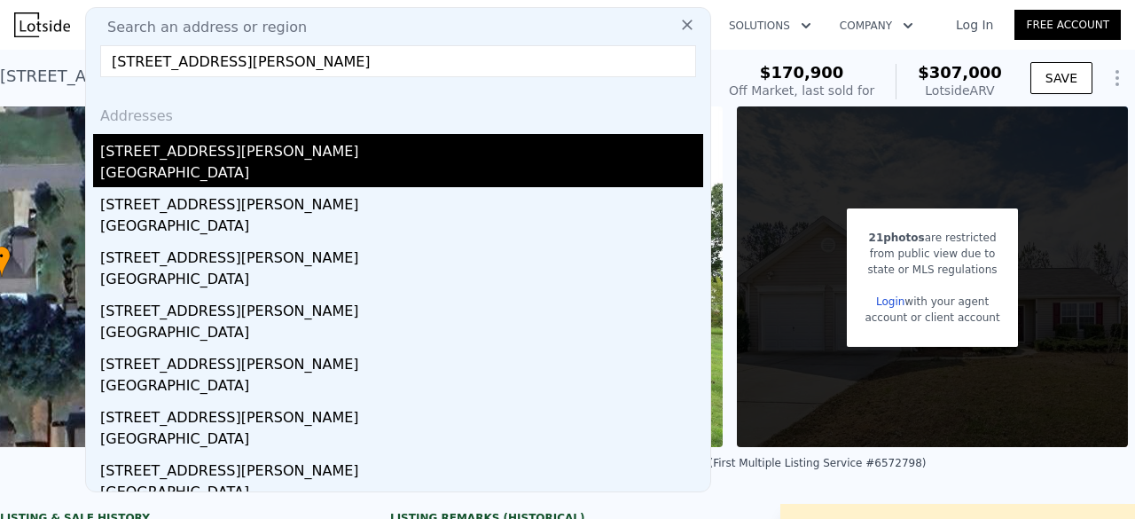
type input "4771 Summerwood Dr SE, Smyrna, GA 30126"
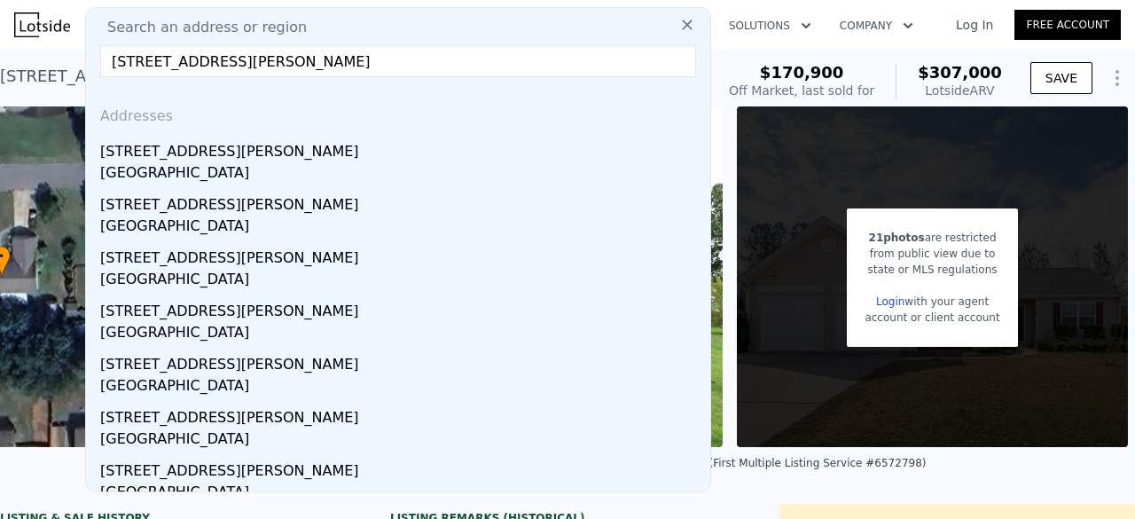
click at [217, 148] on div "4771 Summerwood Dr SE" at bounding box center [401, 148] width 603 height 28
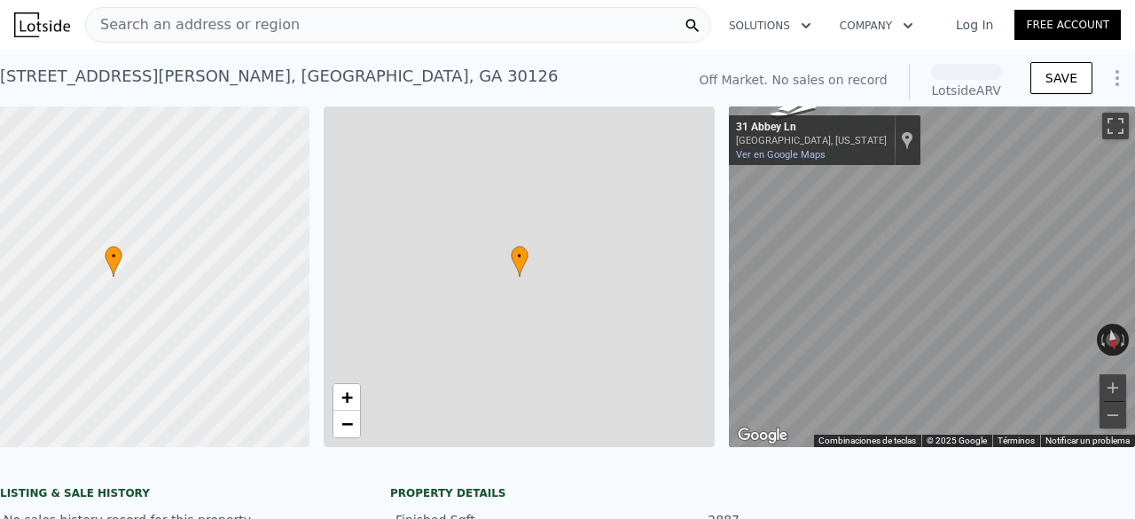
scroll to position [0, 103]
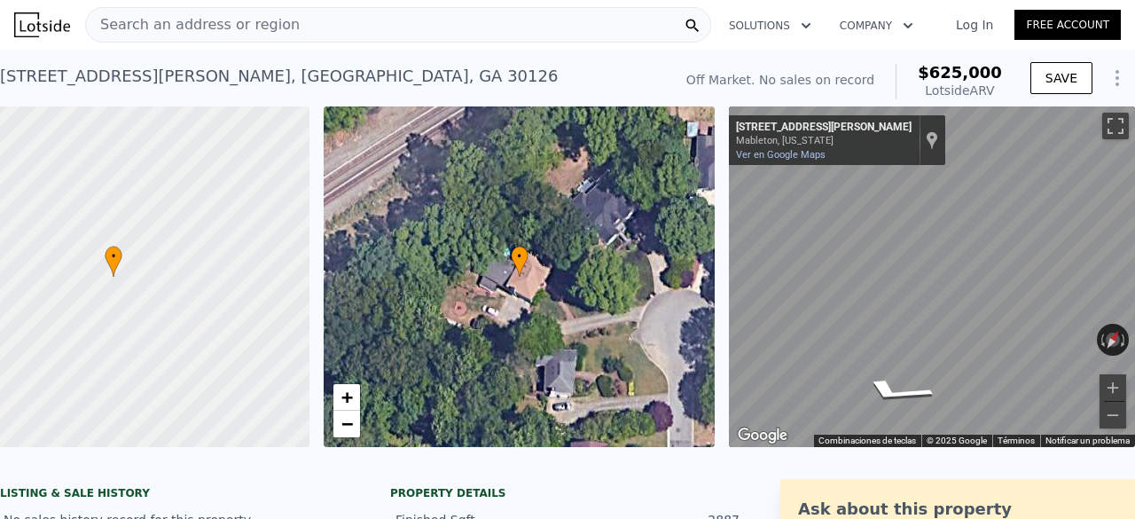
click at [700, 288] on div "• + − • + − ← Mover a la izquierda → Mover a la derecha ↑ Mover hacia arriba ↓ …" at bounding box center [567, 276] width 1135 height 340
click at [351, 15] on div "Search an address or region" at bounding box center [398, 24] width 626 height 35
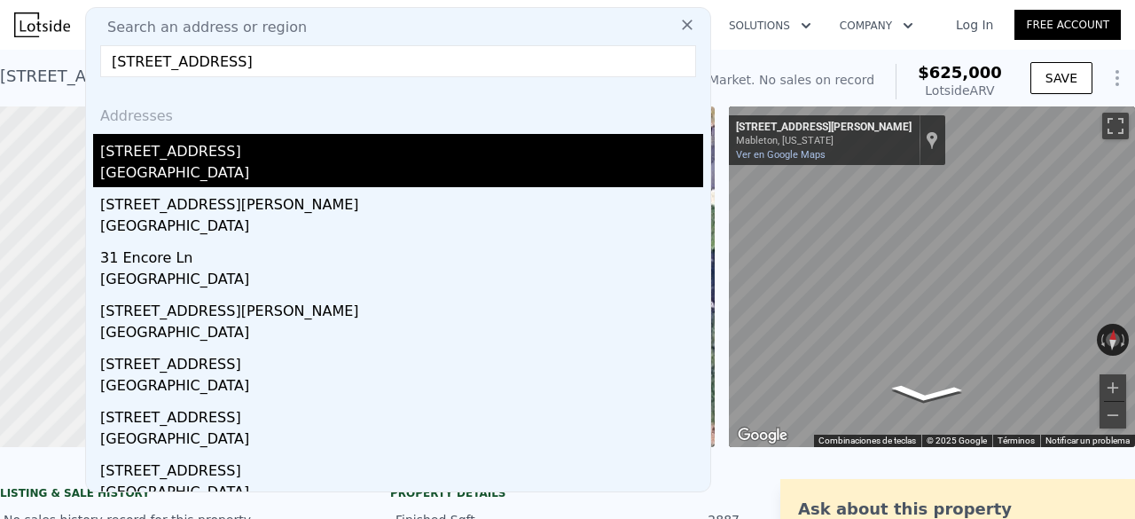
type input "31 Abbey Ln NW, Cartersville, GA 30120"
click at [309, 160] on div "31 Abbey Ln NW" at bounding box center [401, 148] width 603 height 28
type input "4"
type input "2"
type input "3"
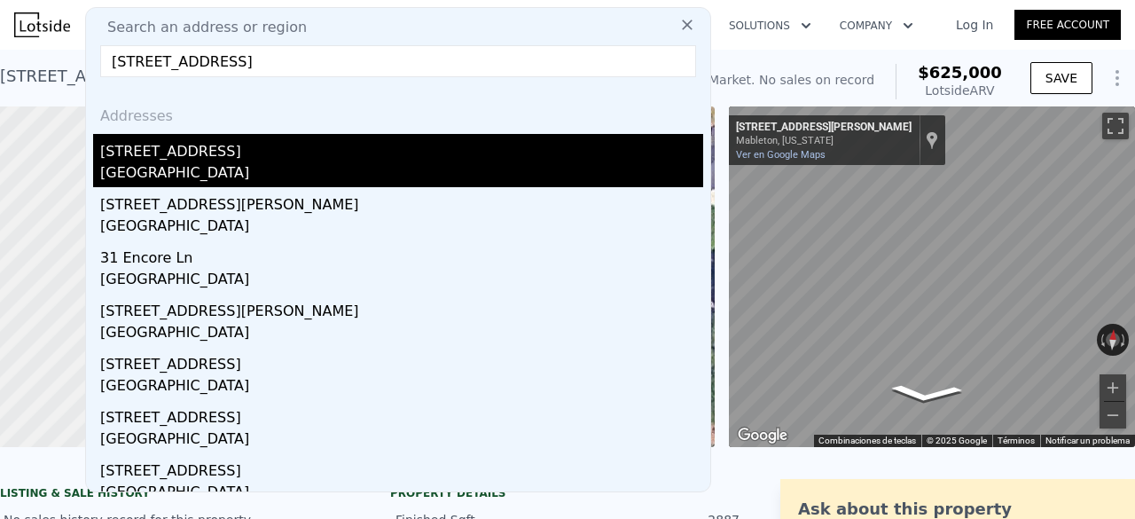
type input "1215"
type input "2220"
type input "8712"
type input "25264.8"
type input "$ 307,000"
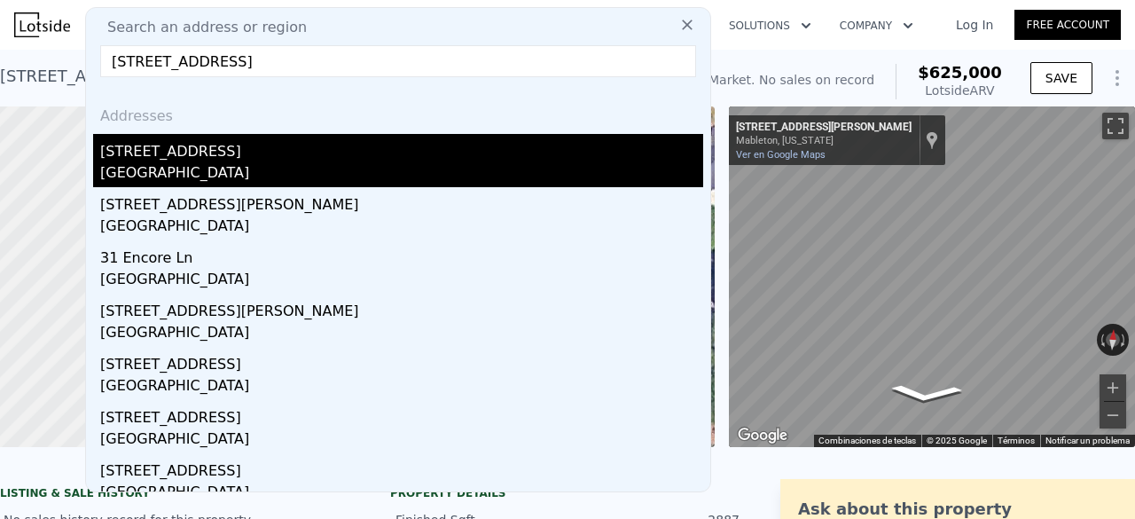
type input "4"
type input "$ 107,006"
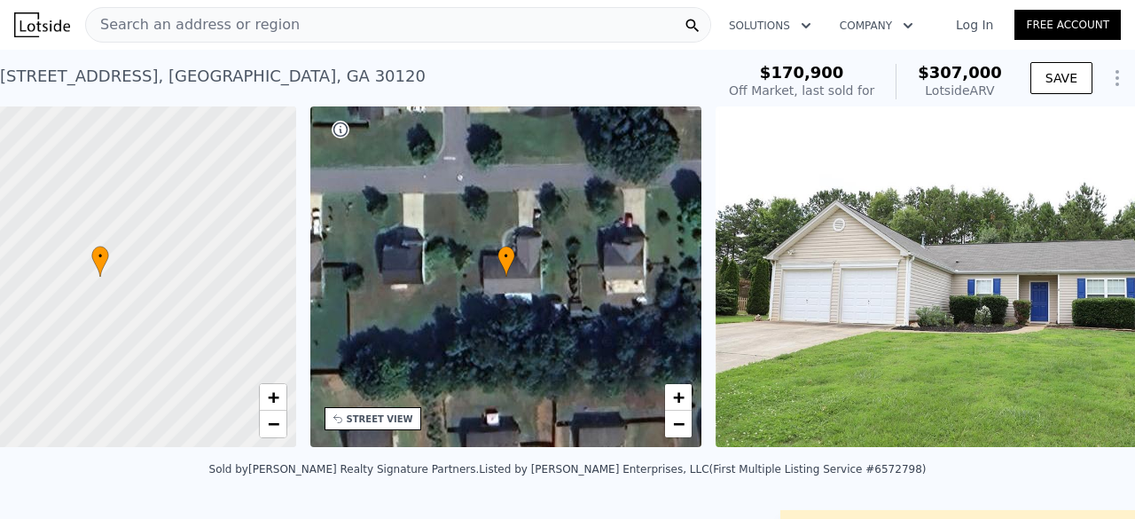
scroll to position [0, 7]
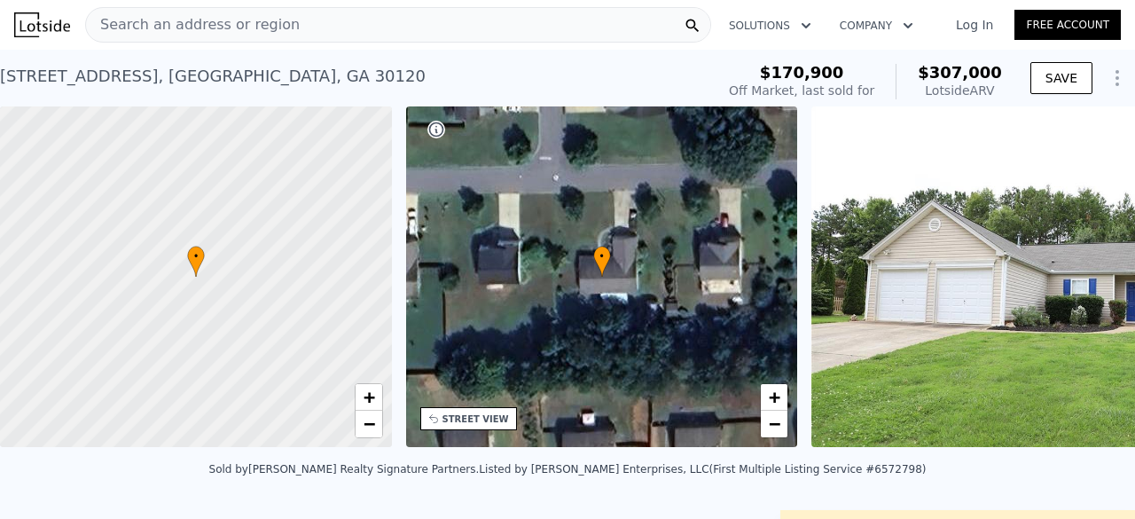
click at [243, 23] on span "Search an address or region" at bounding box center [193, 24] width 214 height 21
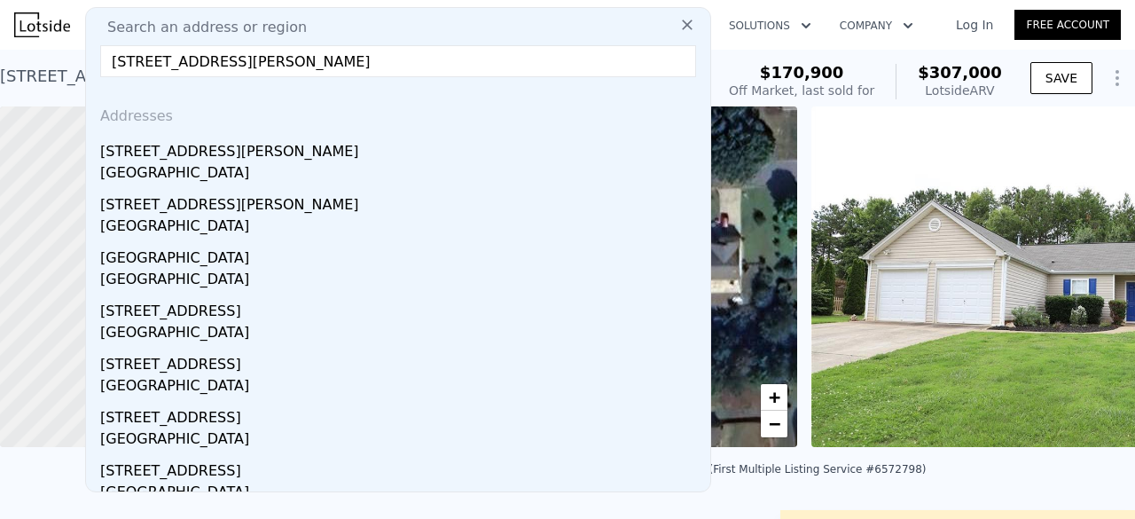
click at [404, 59] on input "6050 Sandy Creek Rd, Loganville, GA 30052" at bounding box center [398, 61] width 596 height 32
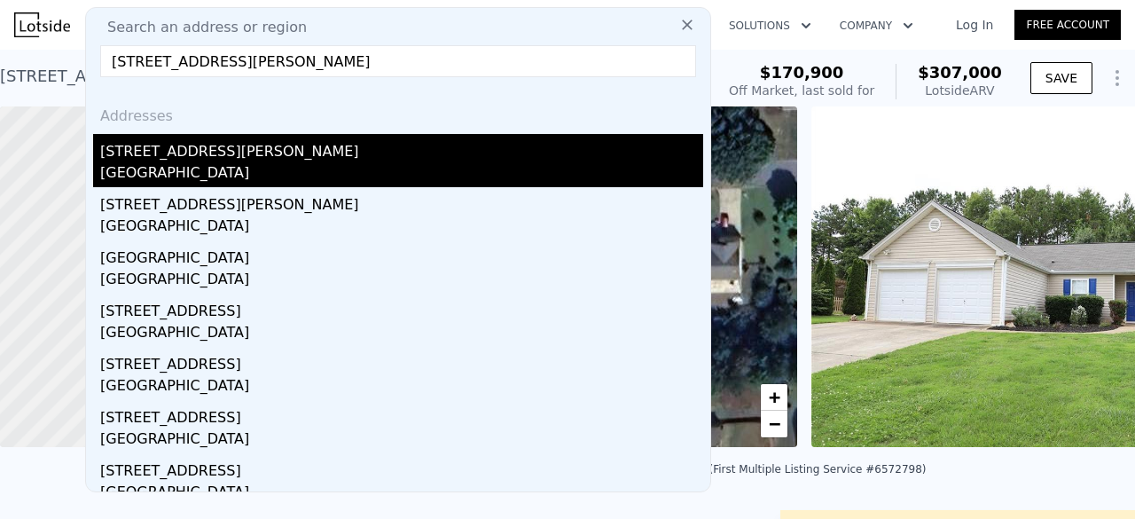
type input "6050 Sandy Creek Rd, Loganville, GA 30052"
click at [300, 176] on div "Walton County, GA 30052" at bounding box center [401, 174] width 603 height 25
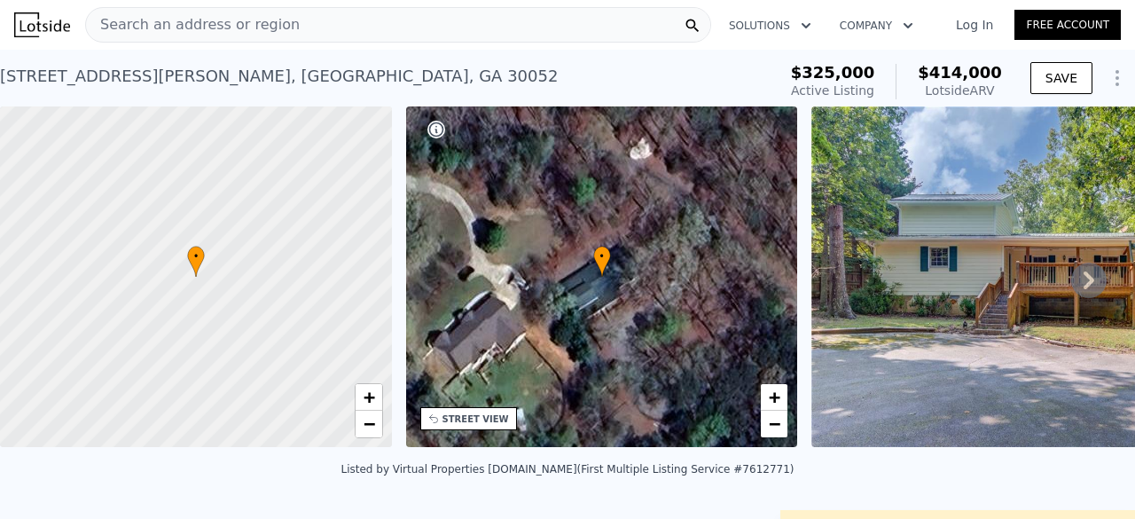
click at [289, 23] on div "Search an address or region" at bounding box center [398, 24] width 626 height 35
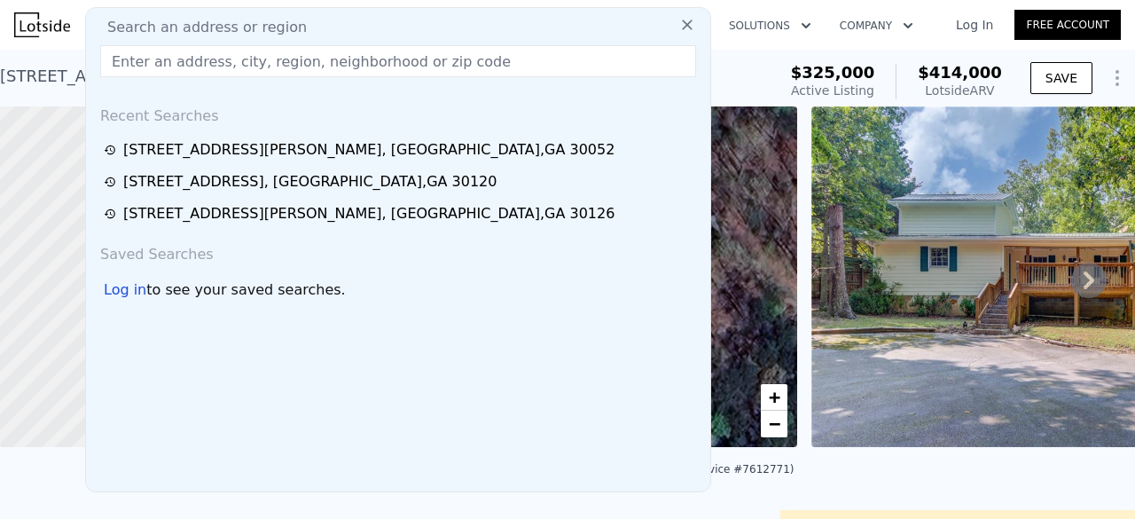
click at [263, 59] on input "text" at bounding box center [398, 61] width 596 height 32
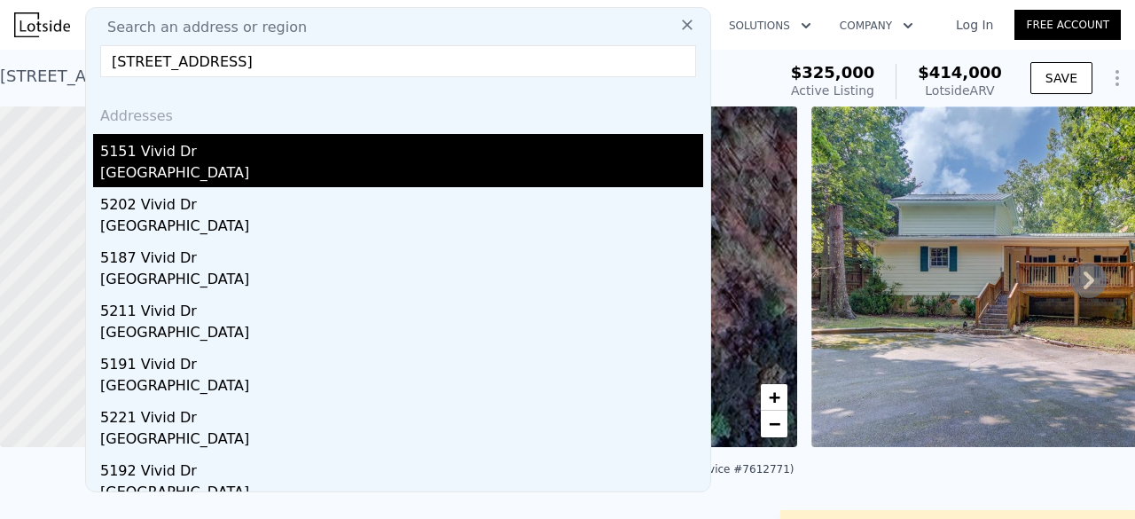
type input "5151 Vivid Drive Stone Mountain GA 30087"
click at [248, 152] on div "5151 Vivid Dr" at bounding box center [401, 148] width 603 height 28
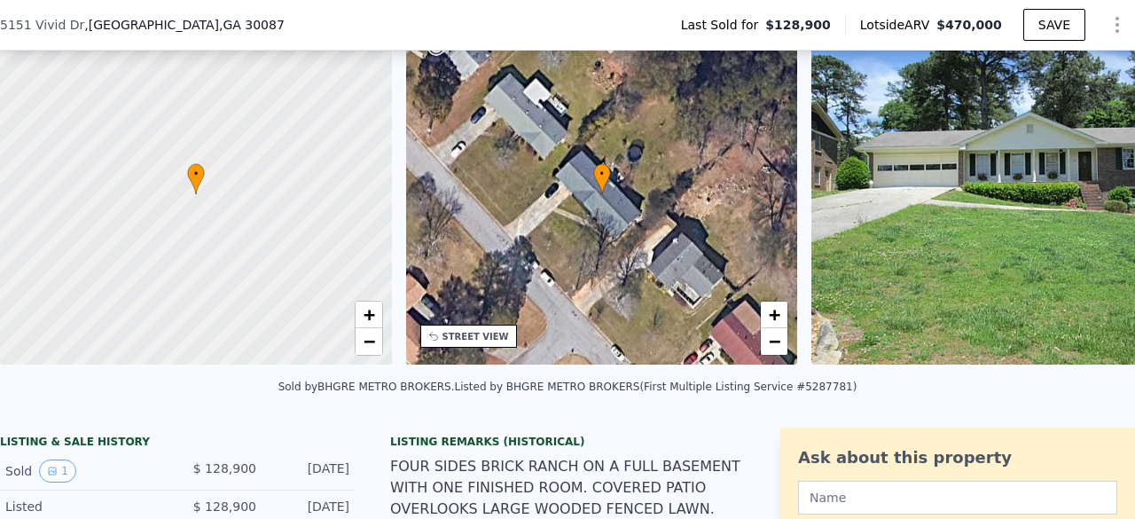
scroll to position [259, 0]
